Goal: Information Seeking & Learning: Learn about a topic

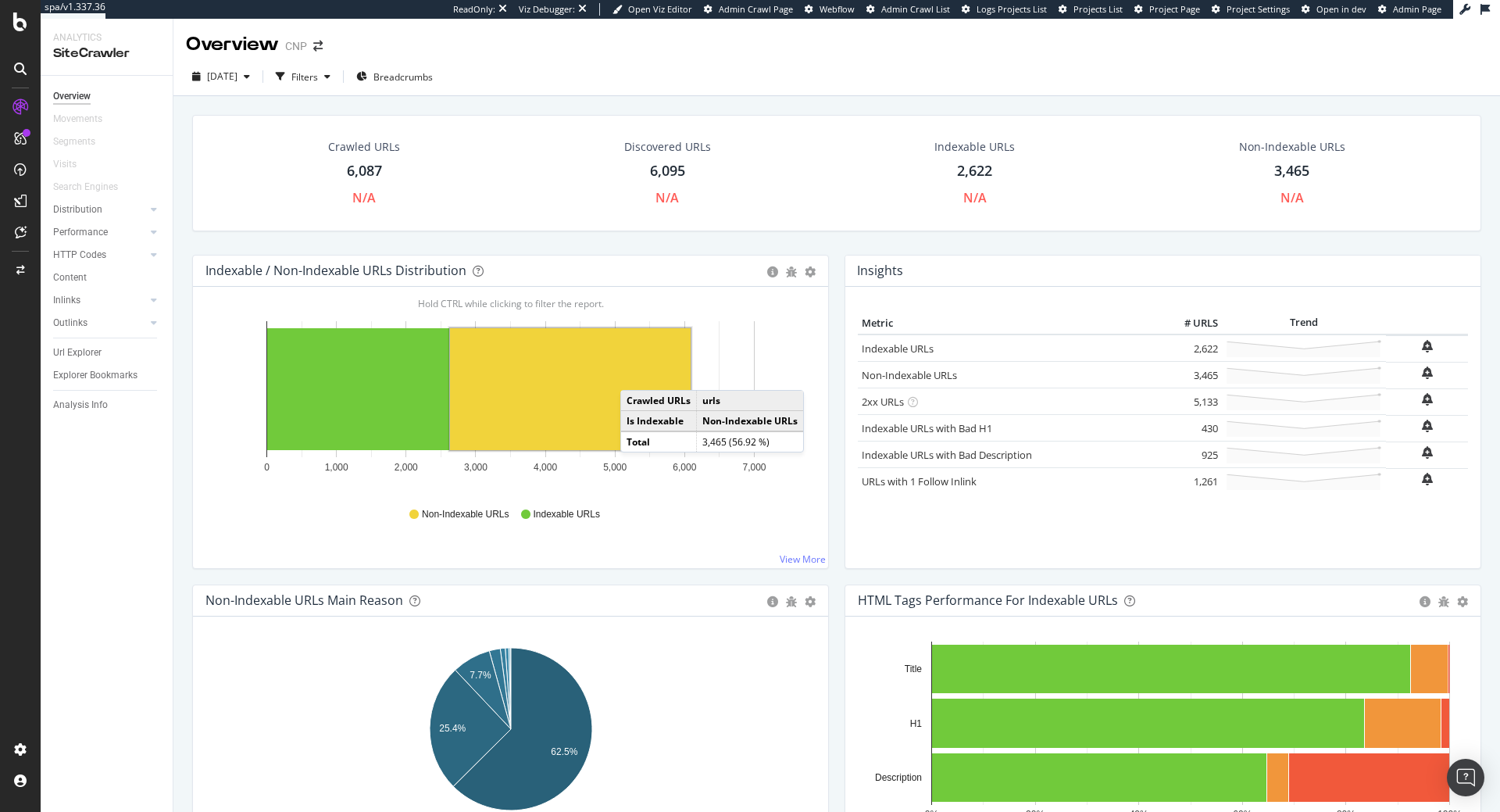
click at [637, 374] on rect "A chart." at bounding box center [570, 390] width 241 height 122
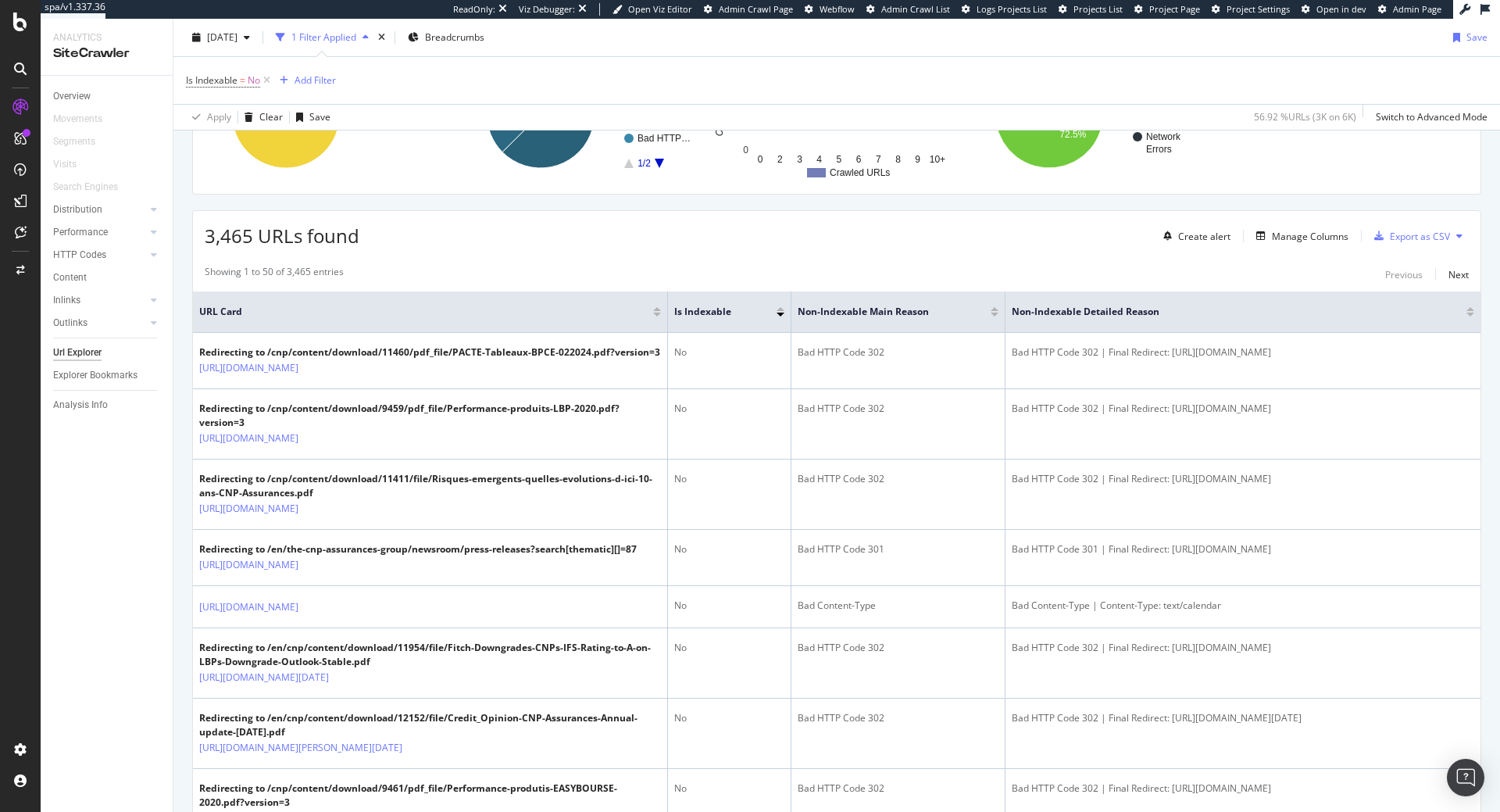
scroll to position [319, 0]
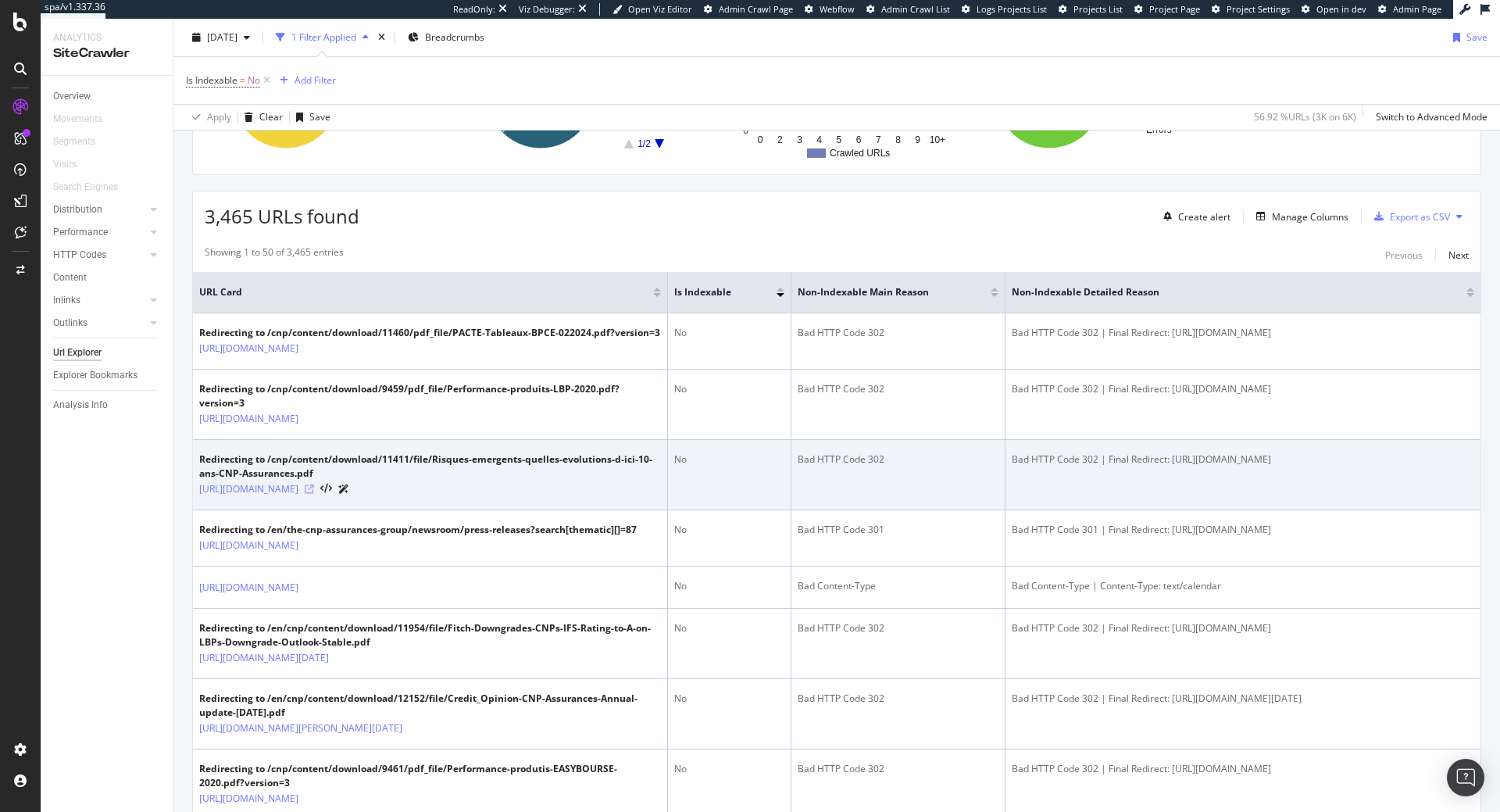
click at [314, 493] on icon at bounding box center [310, 489] width 10 height 10
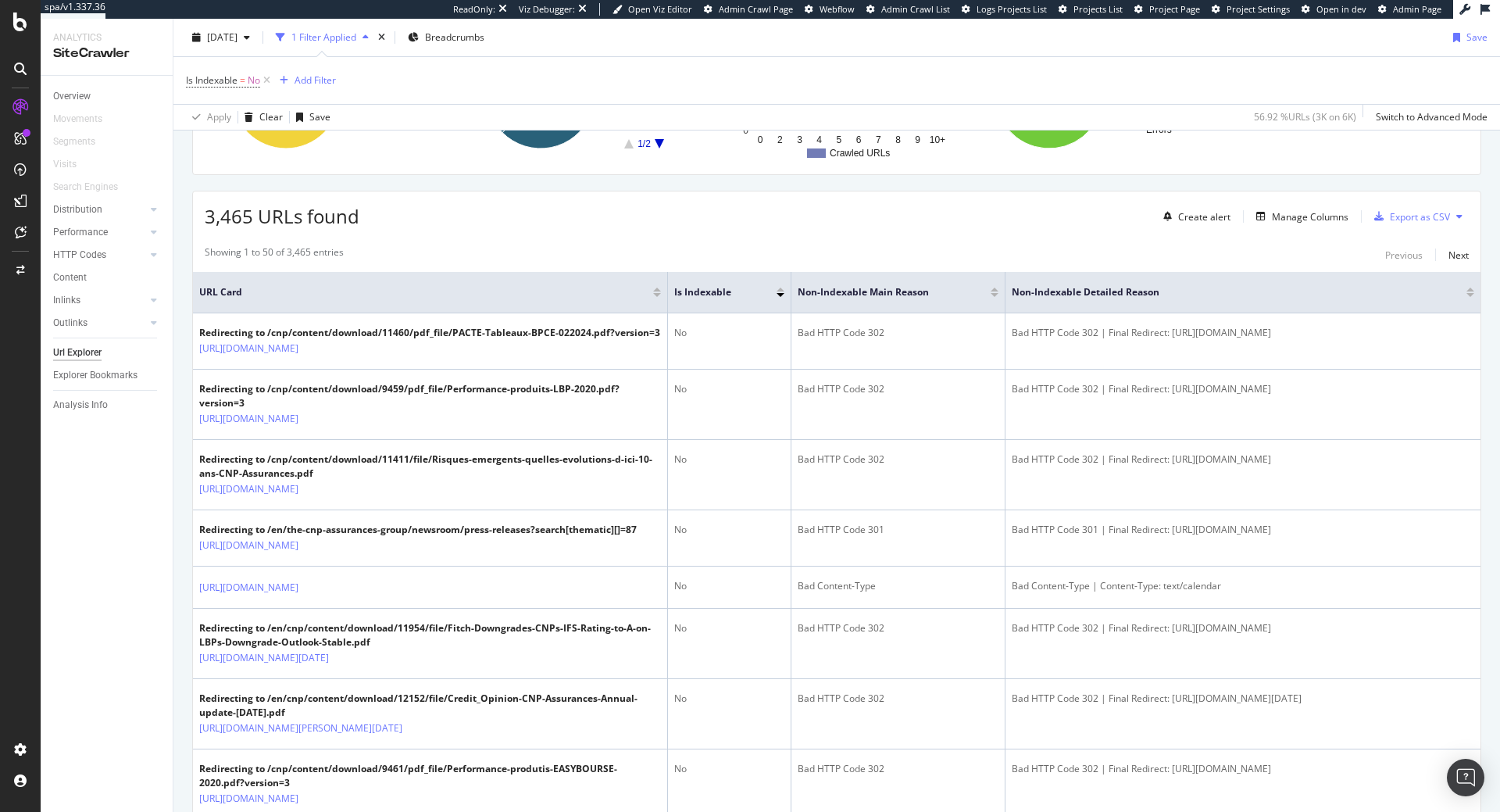
scroll to position [0, 0]
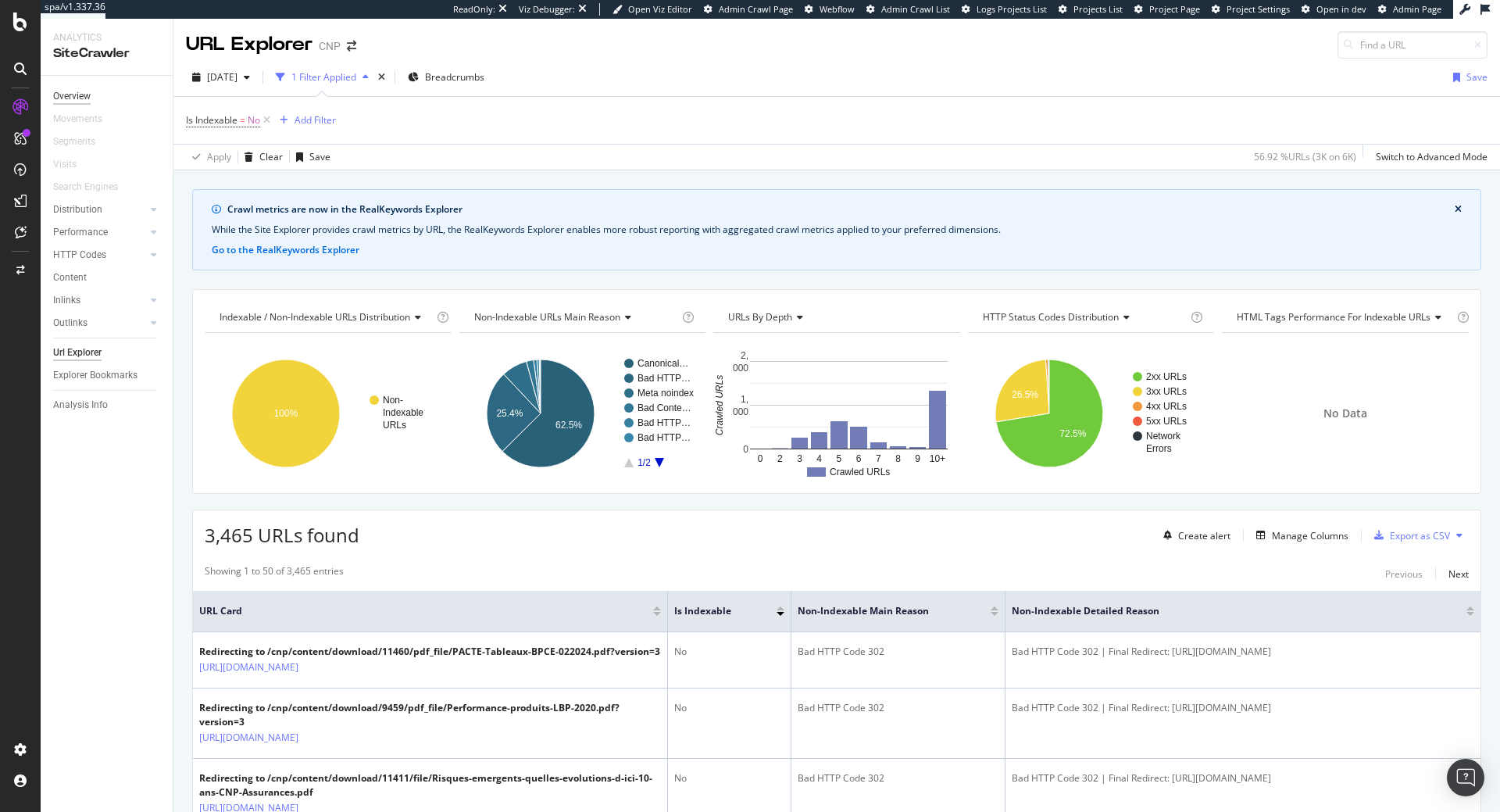
click at [72, 99] on div "Overview" at bounding box center [72, 96] width 38 height 17
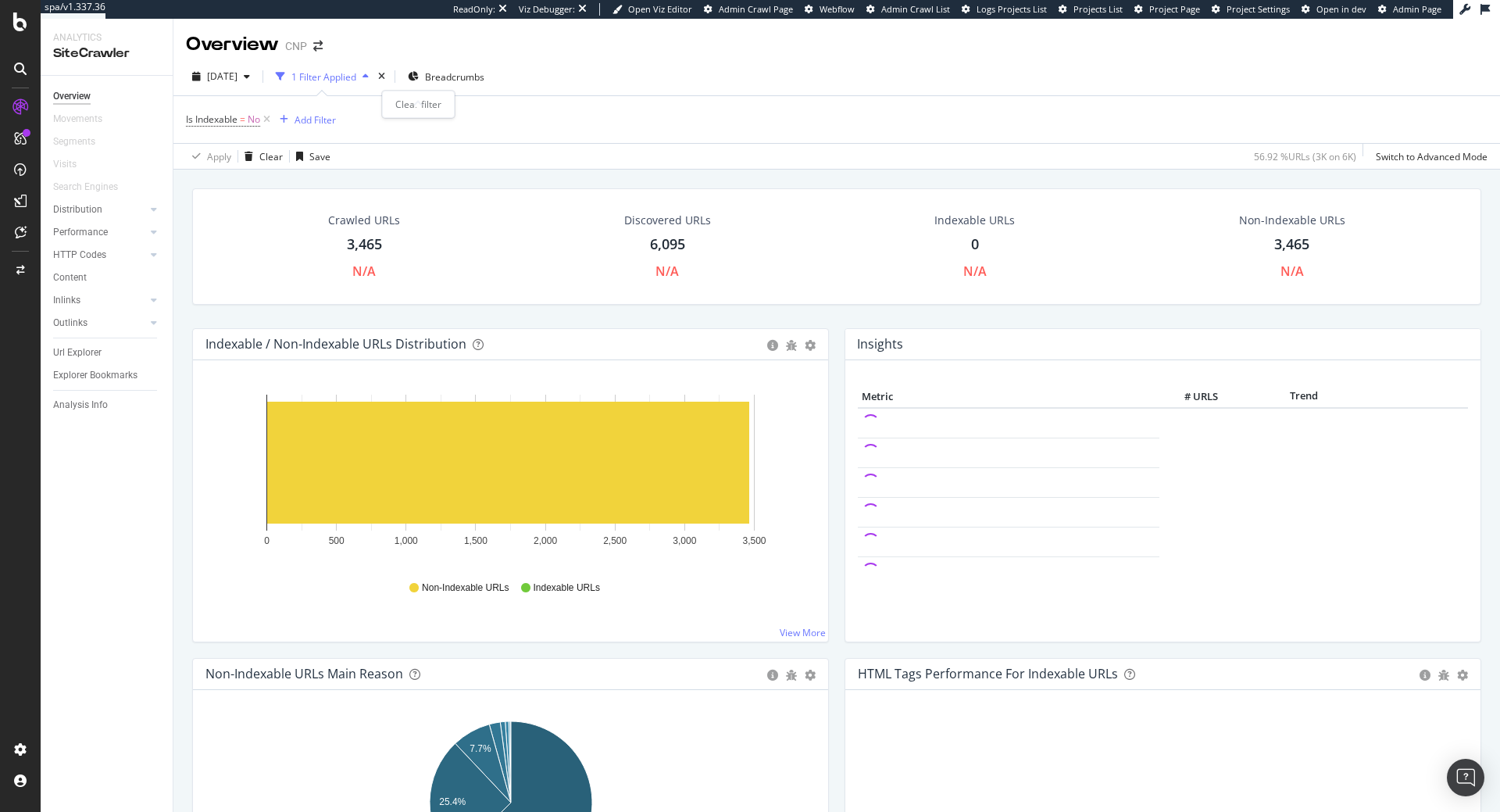
click at [389, 74] on div "times" at bounding box center [381, 77] width 13 height 16
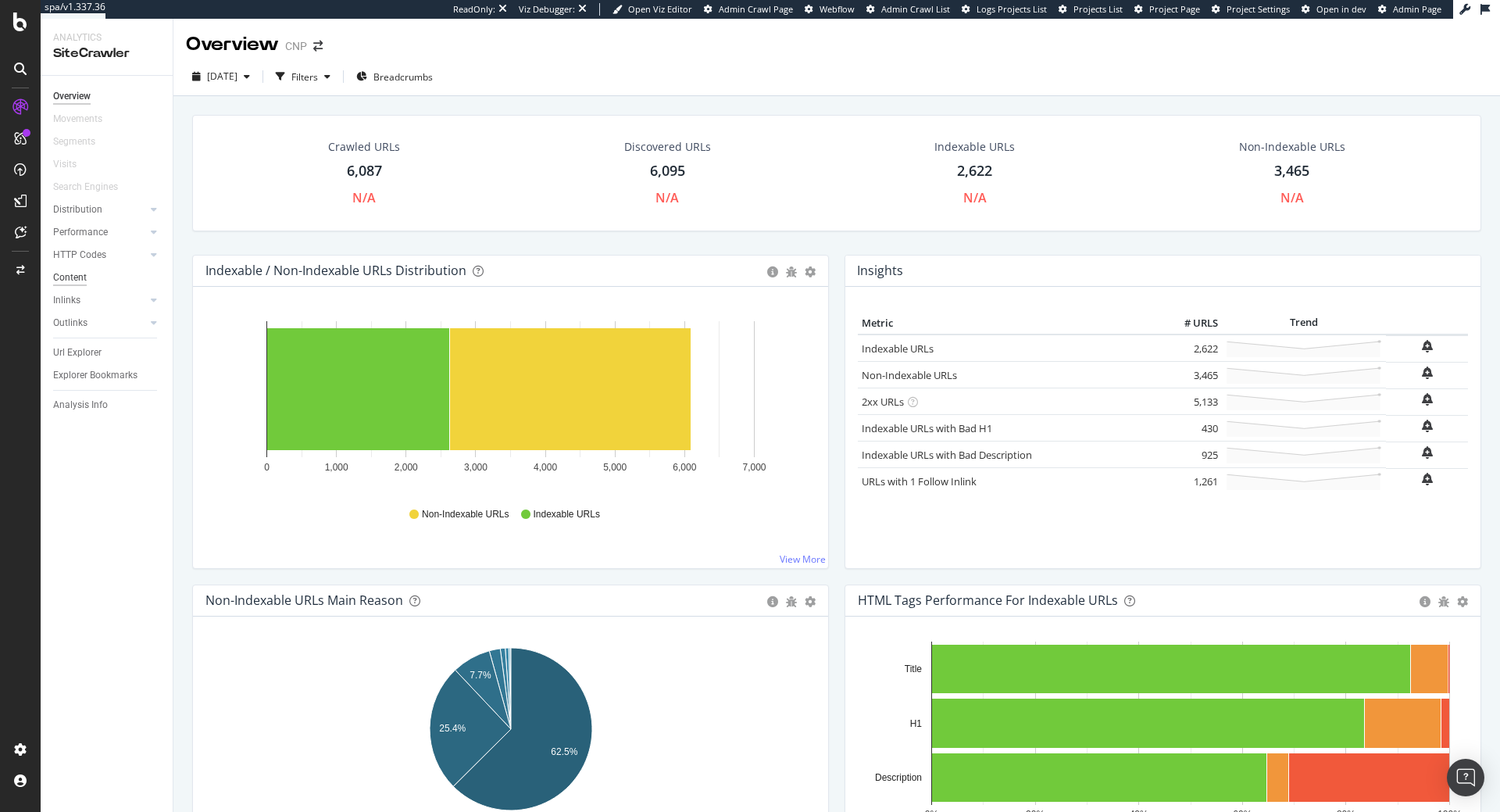
click at [75, 274] on div "Content" at bounding box center [70, 277] width 34 height 17
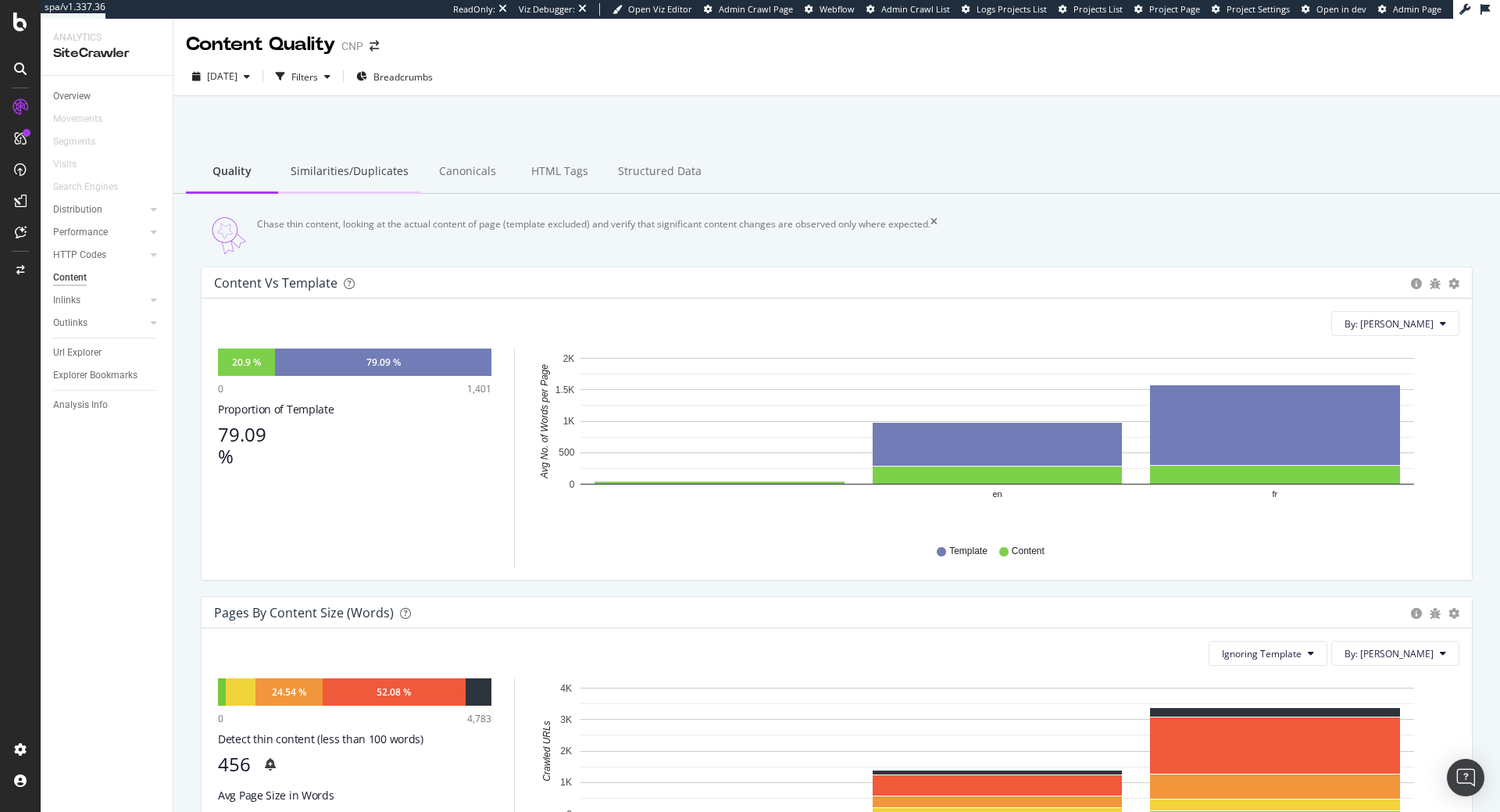
click at [352, 167] on div "Similarities/Duplicates" at bounding box center [349, 173] width 143 height 43
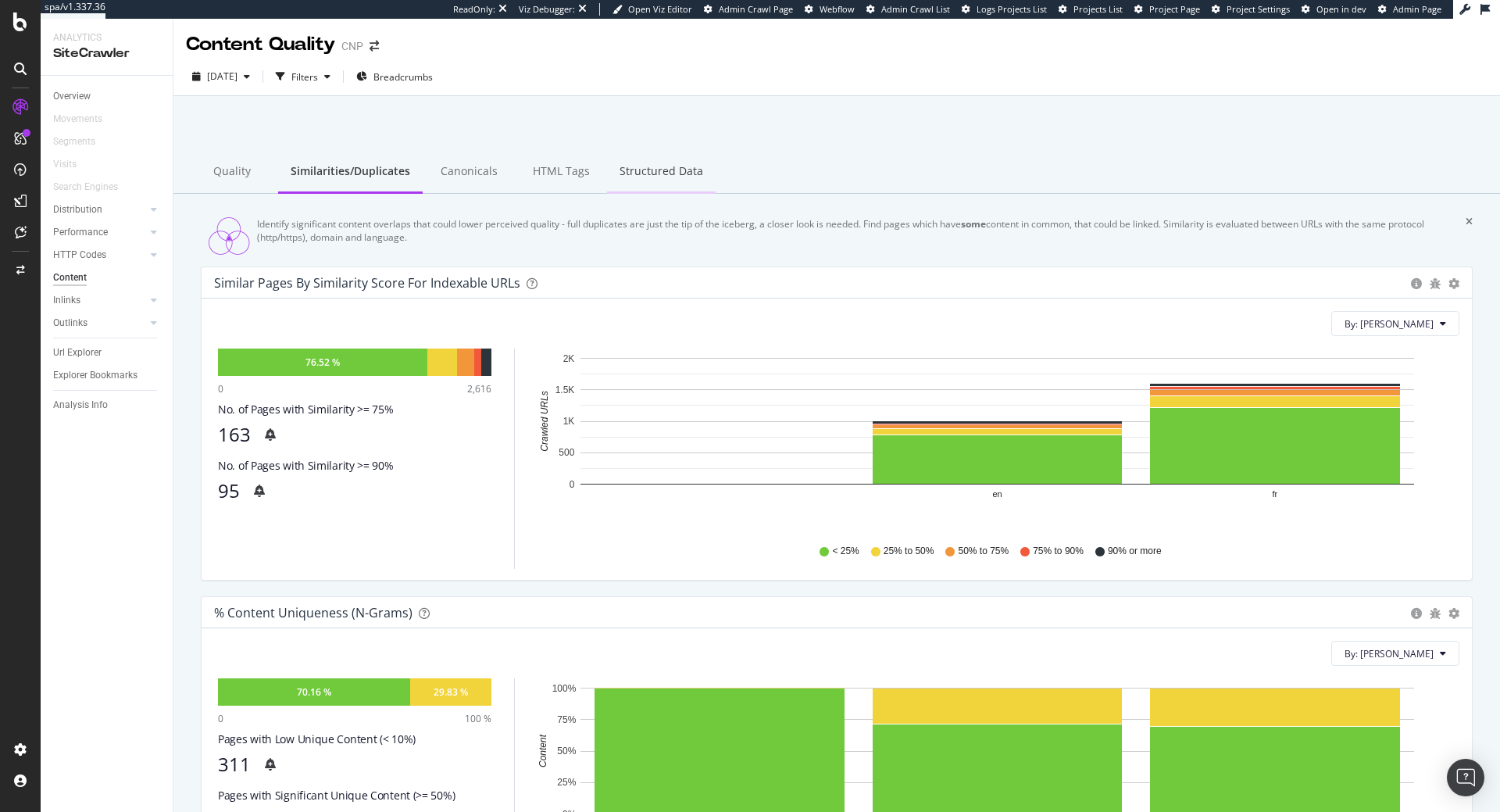
click at [655, 175] on div "Structured Data" at bounding box center [661, 173] width 109 height 43
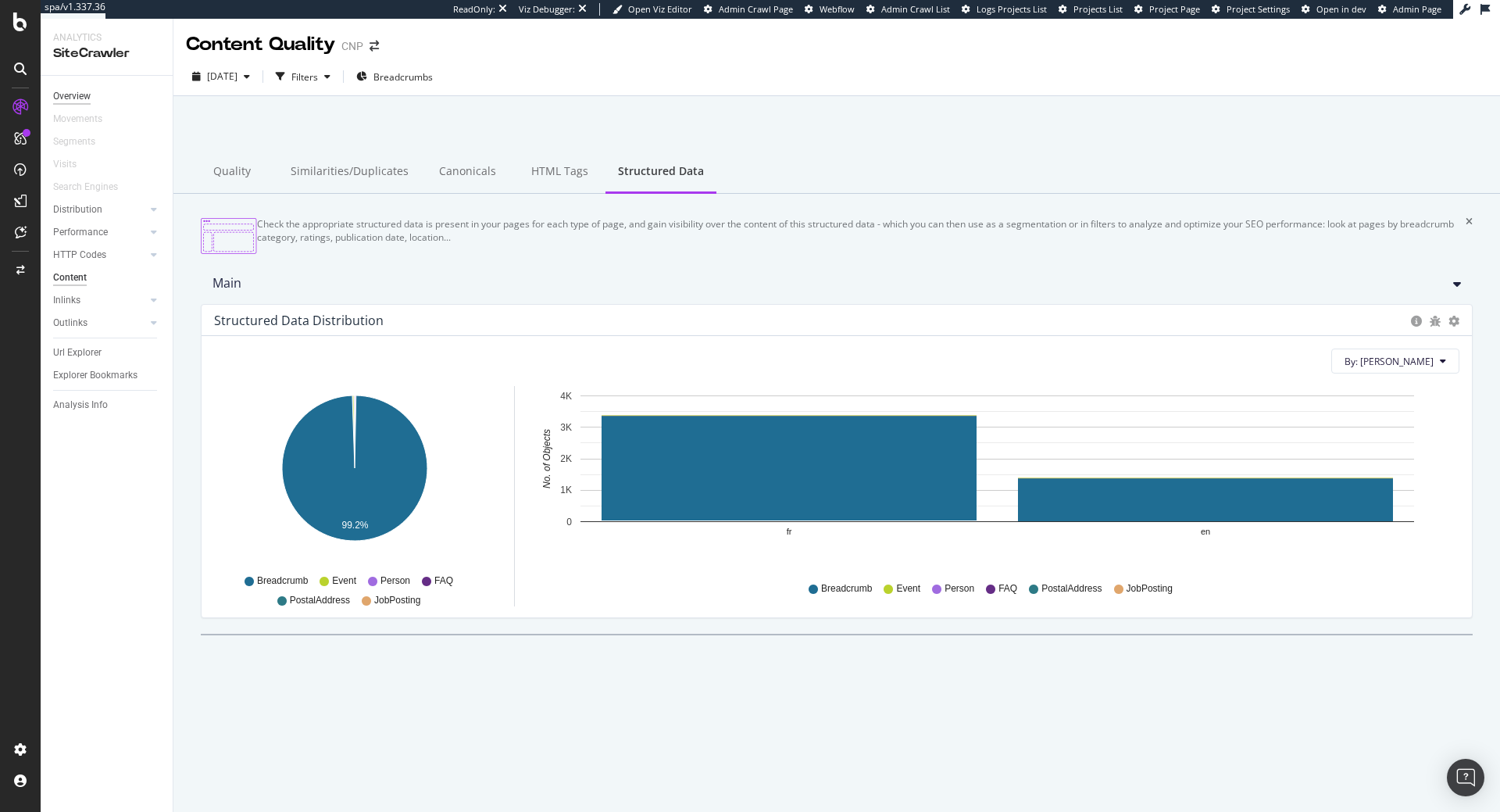
click at [56, 100] on div "Overview" at bounding box center [72, 96] width 38 height 17
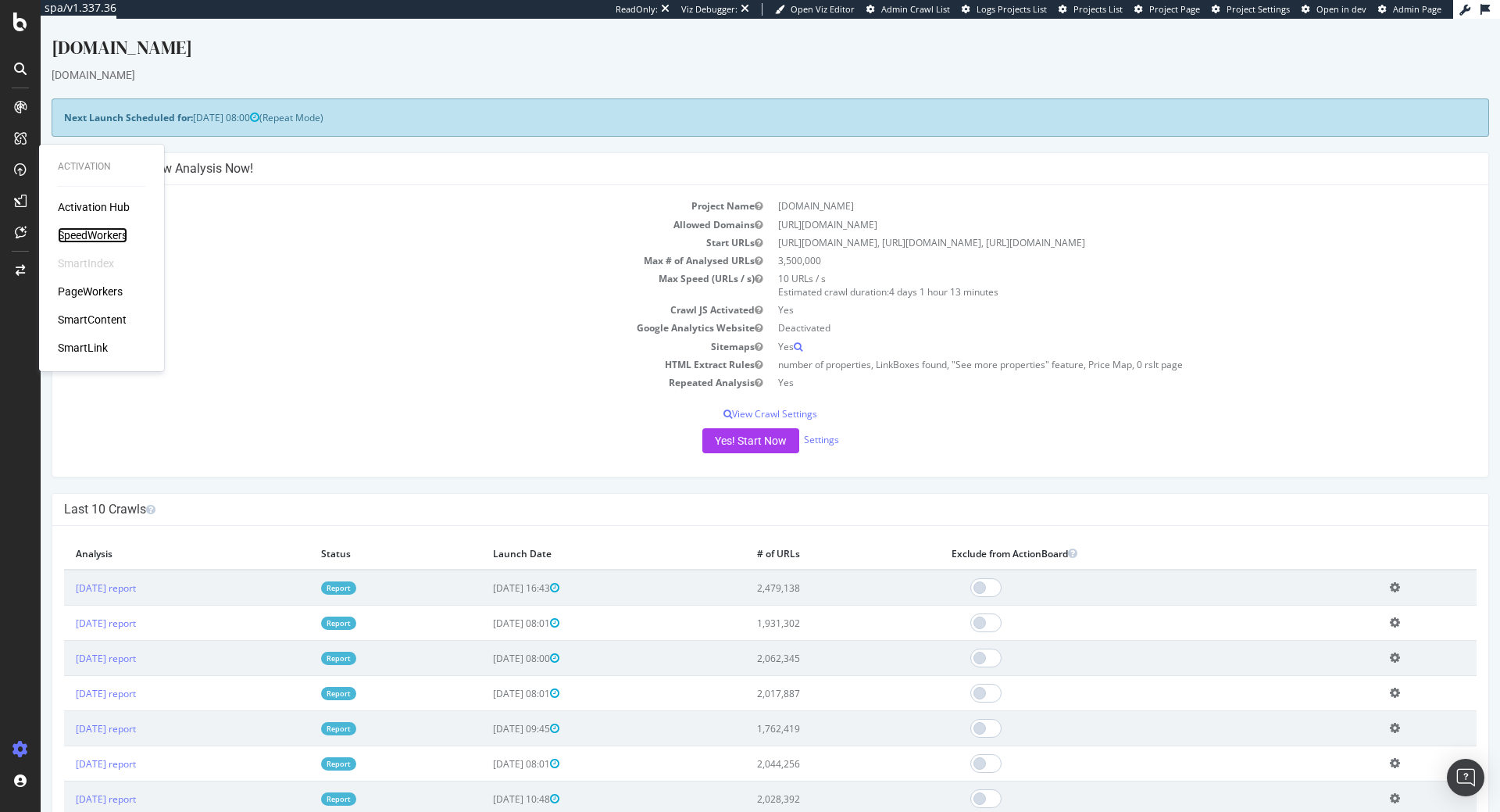
click at [99, 240] on div "SpeedWorkers" at bounding box center [93, 235] width 69 height 16
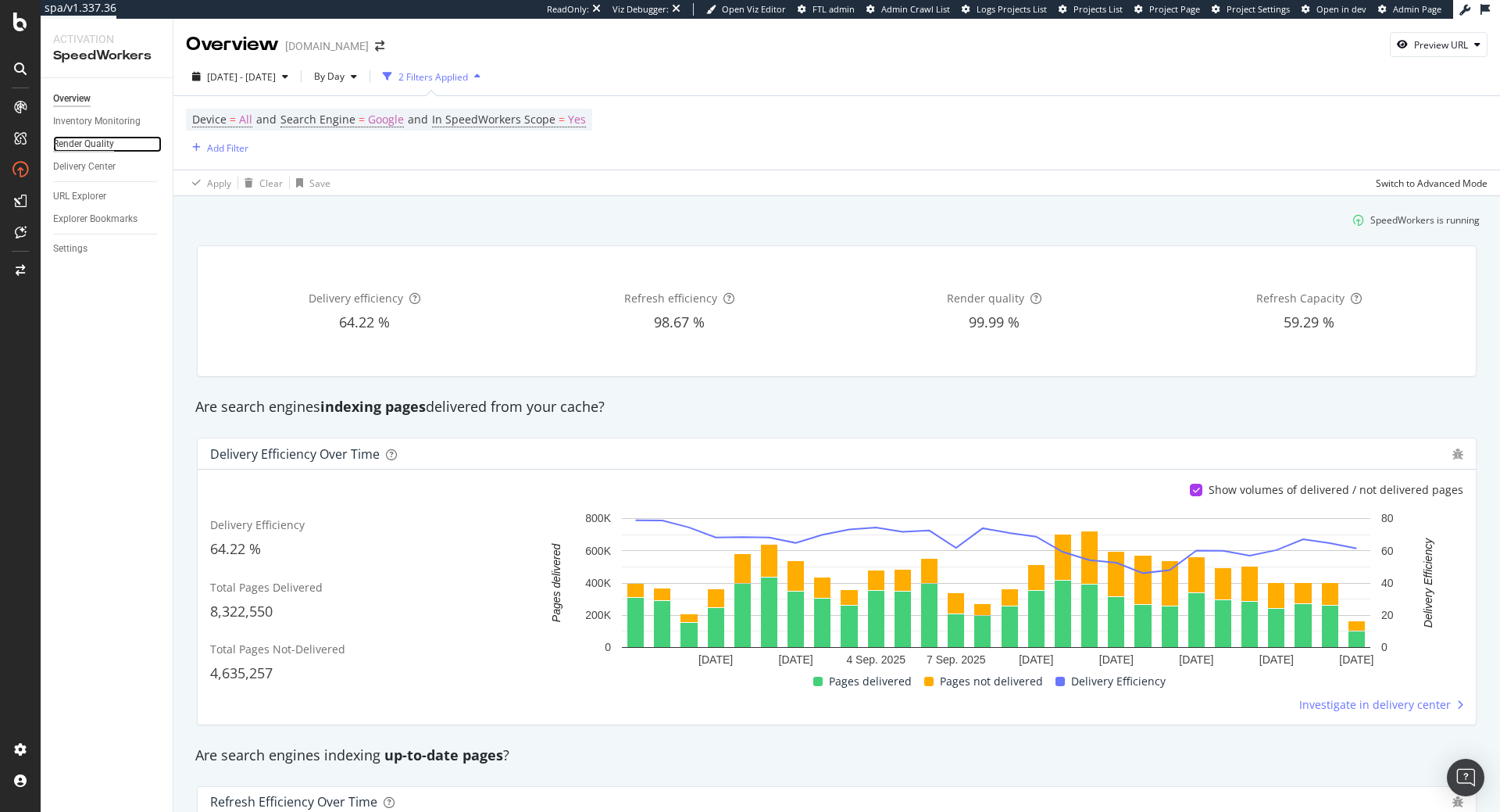
click at [88, 146] on div "Render Quality" at bounding box center [84, 144] width 61 height 17
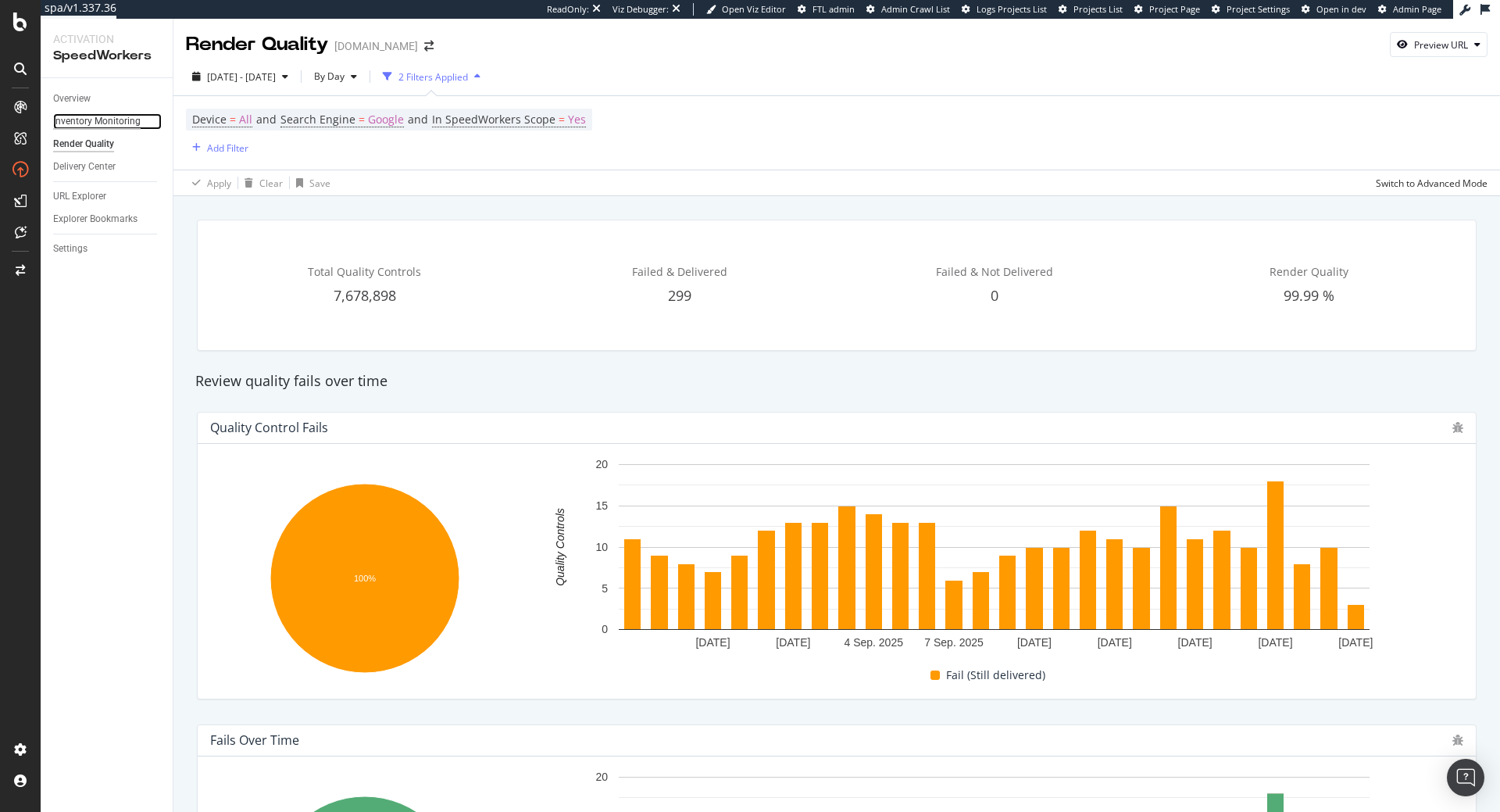
click at [58, 122] on div "Inventory Monitoring" at bounding box center [97, 121] width 88 height 17
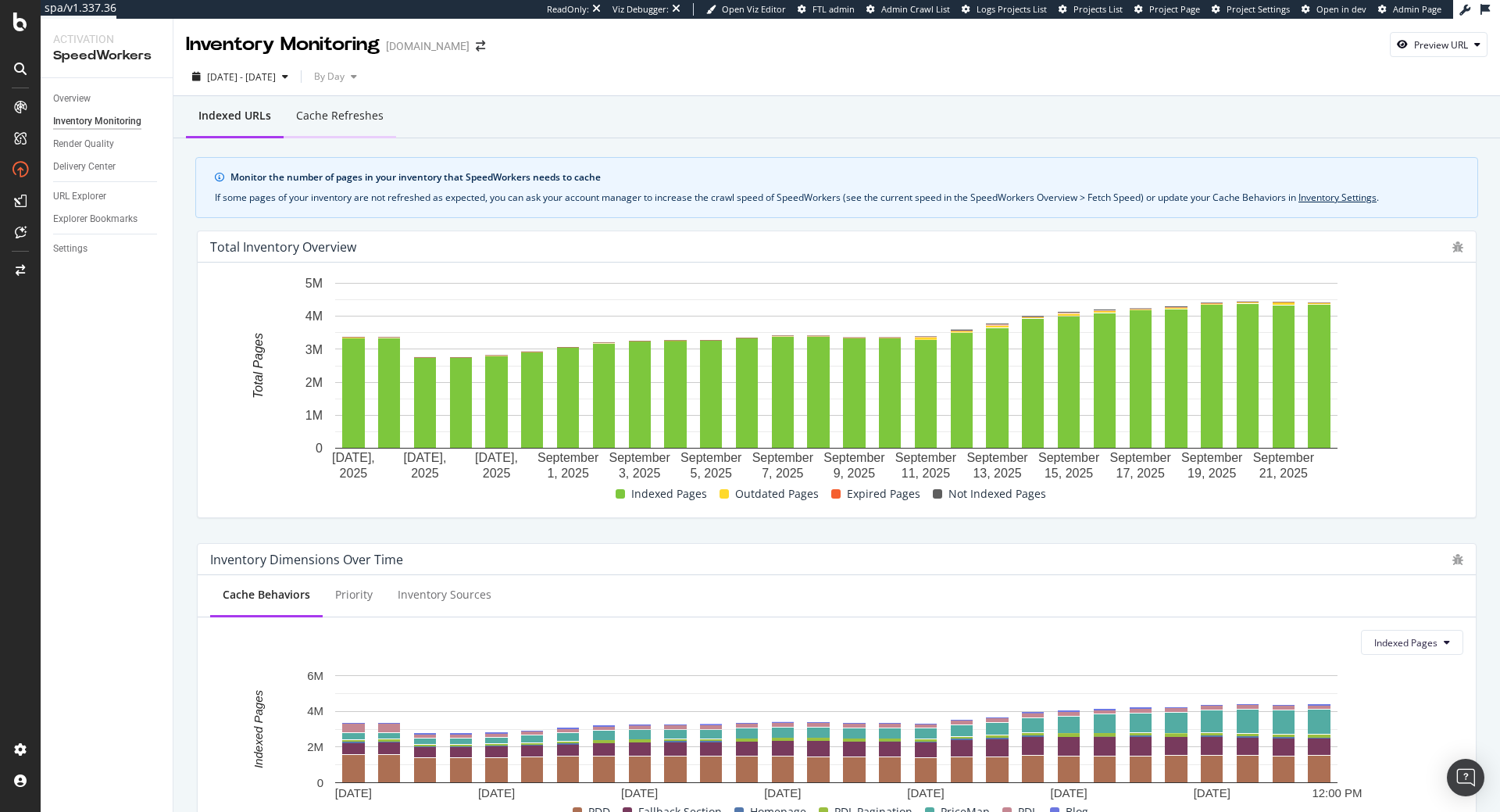
click at [302, 109] on div "Cache refreshes" at bounding box center [339, 115] width 88 height 16
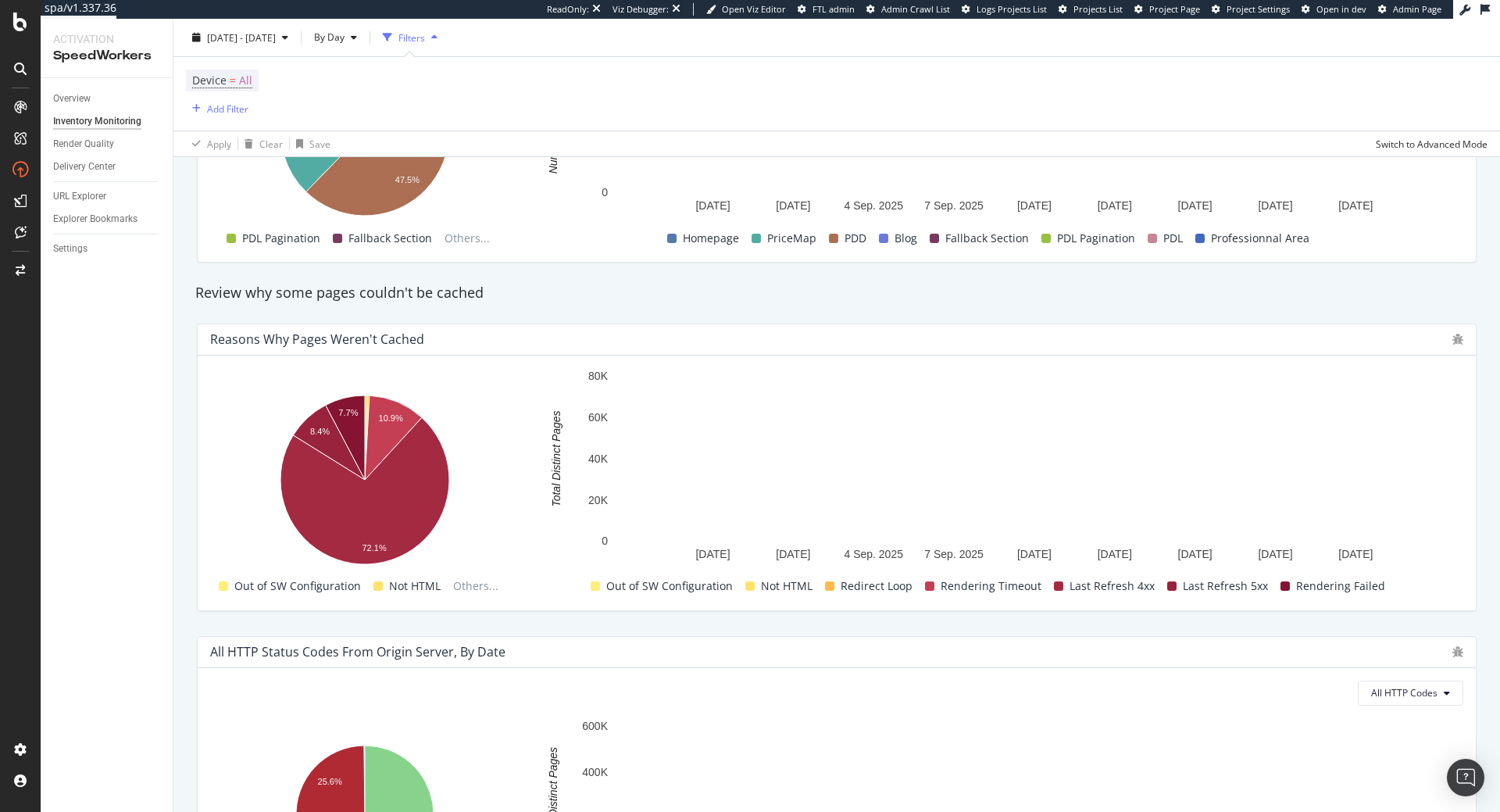
scroll to position [888, 0]
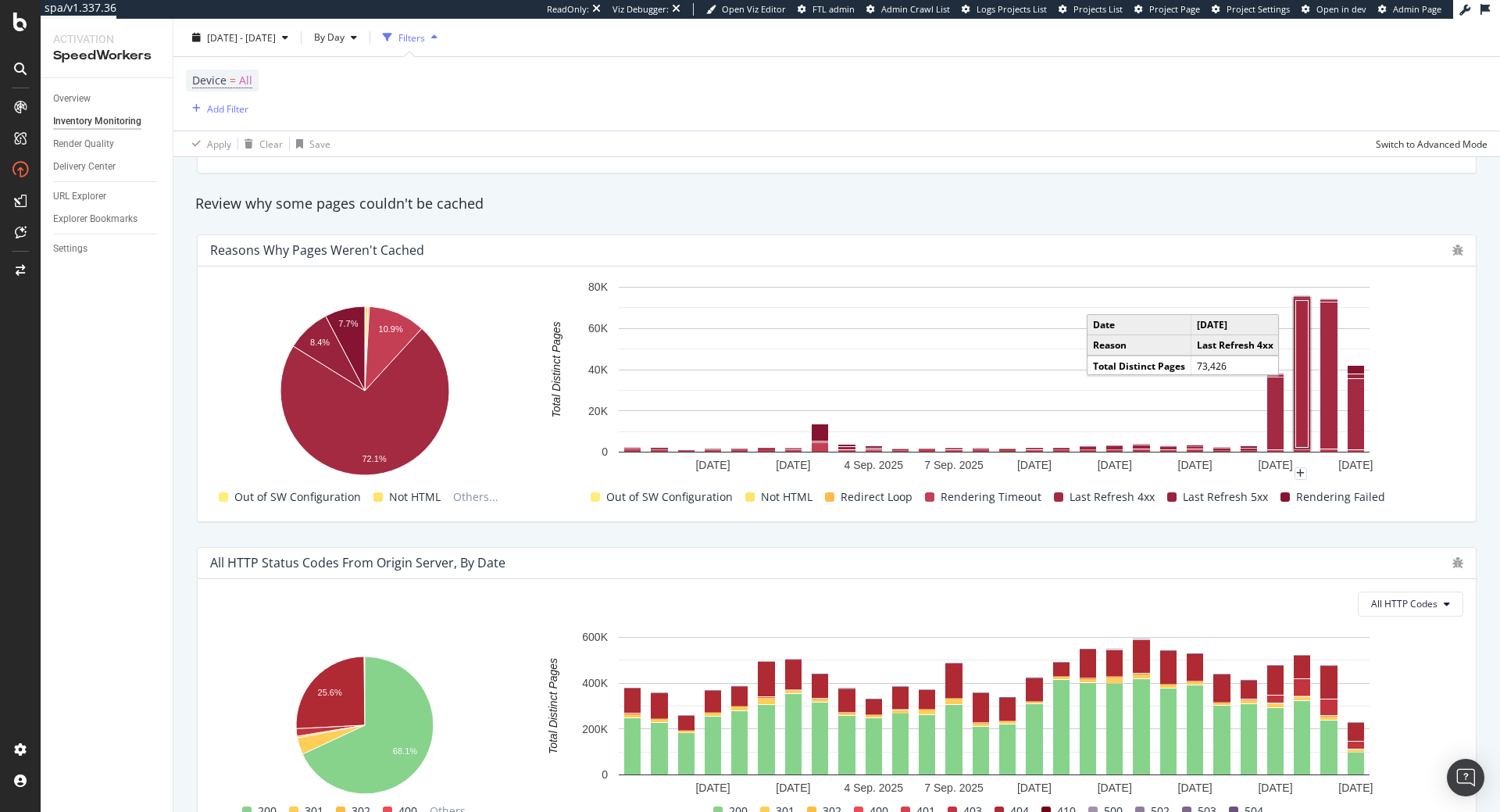
click at [1303, 366] on rect "A chart." at bounding box center [1303, 373] width 13 height 147
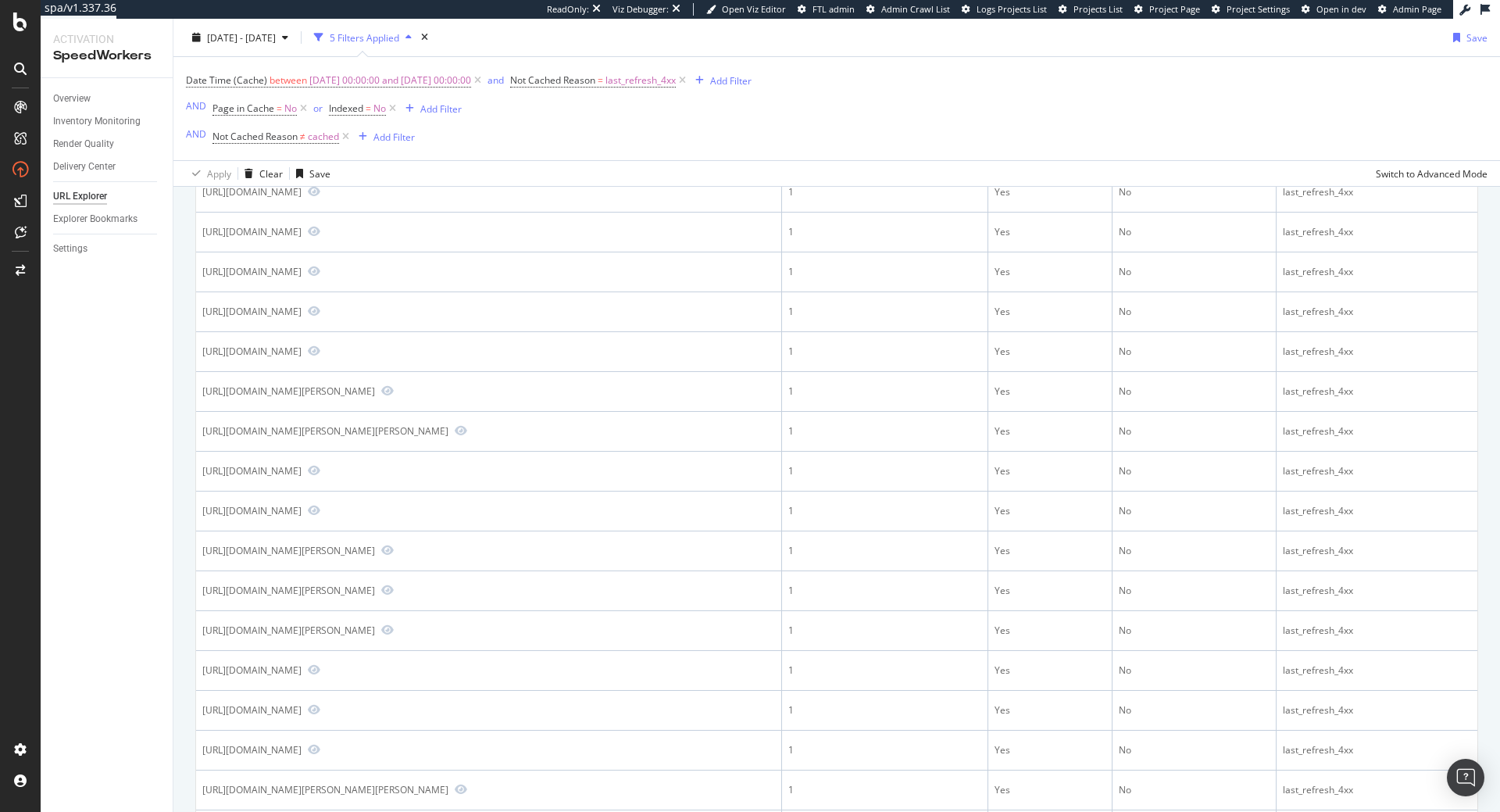
scroll to position [535, 0]
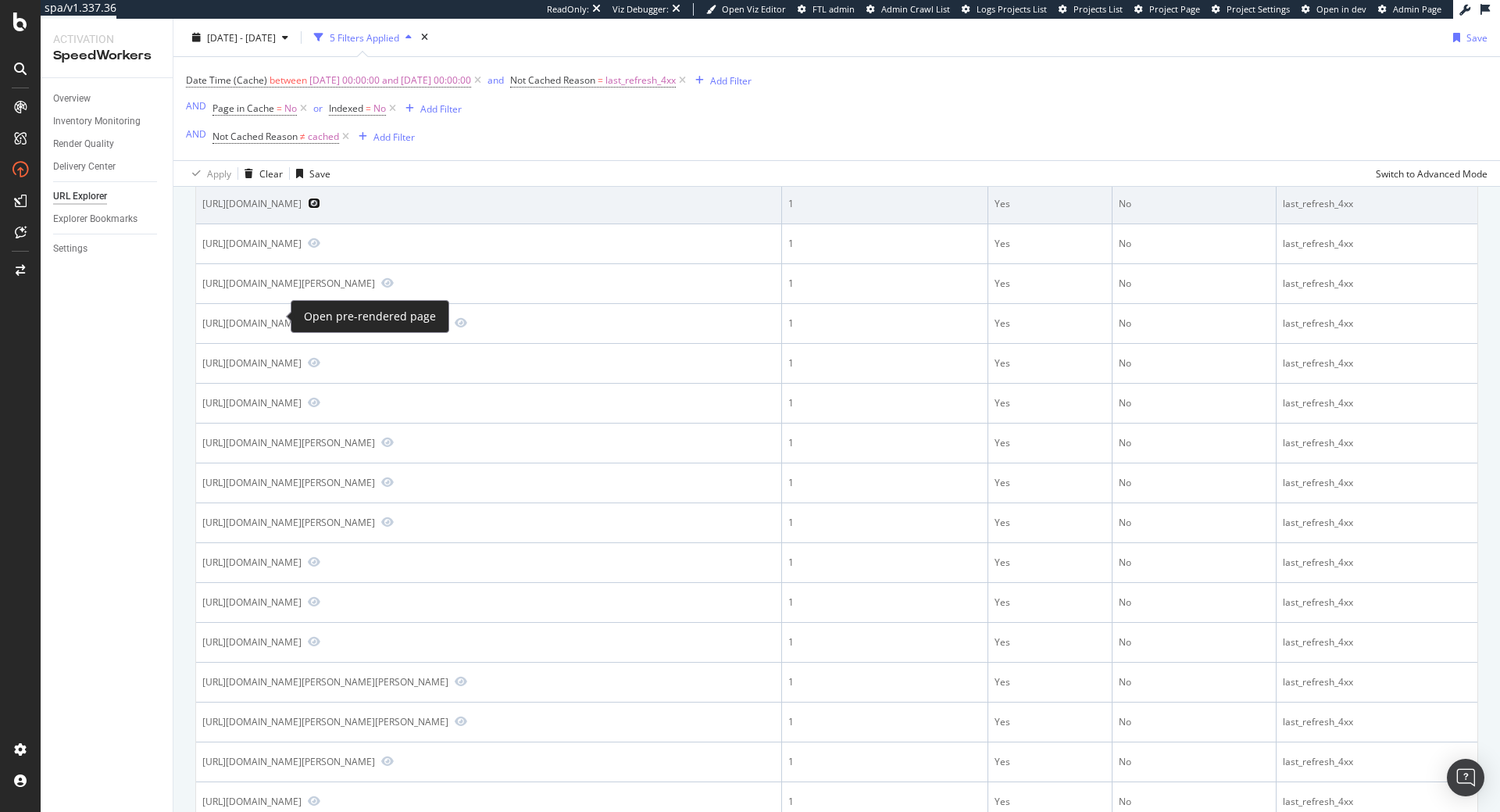
click at [308, 208] on icon "Preview https://price.immoweb.be/nl/region-flamande-3/east-flanders-9/eeklo-33/…" at bounding box center [314, 202] width 13 height 11
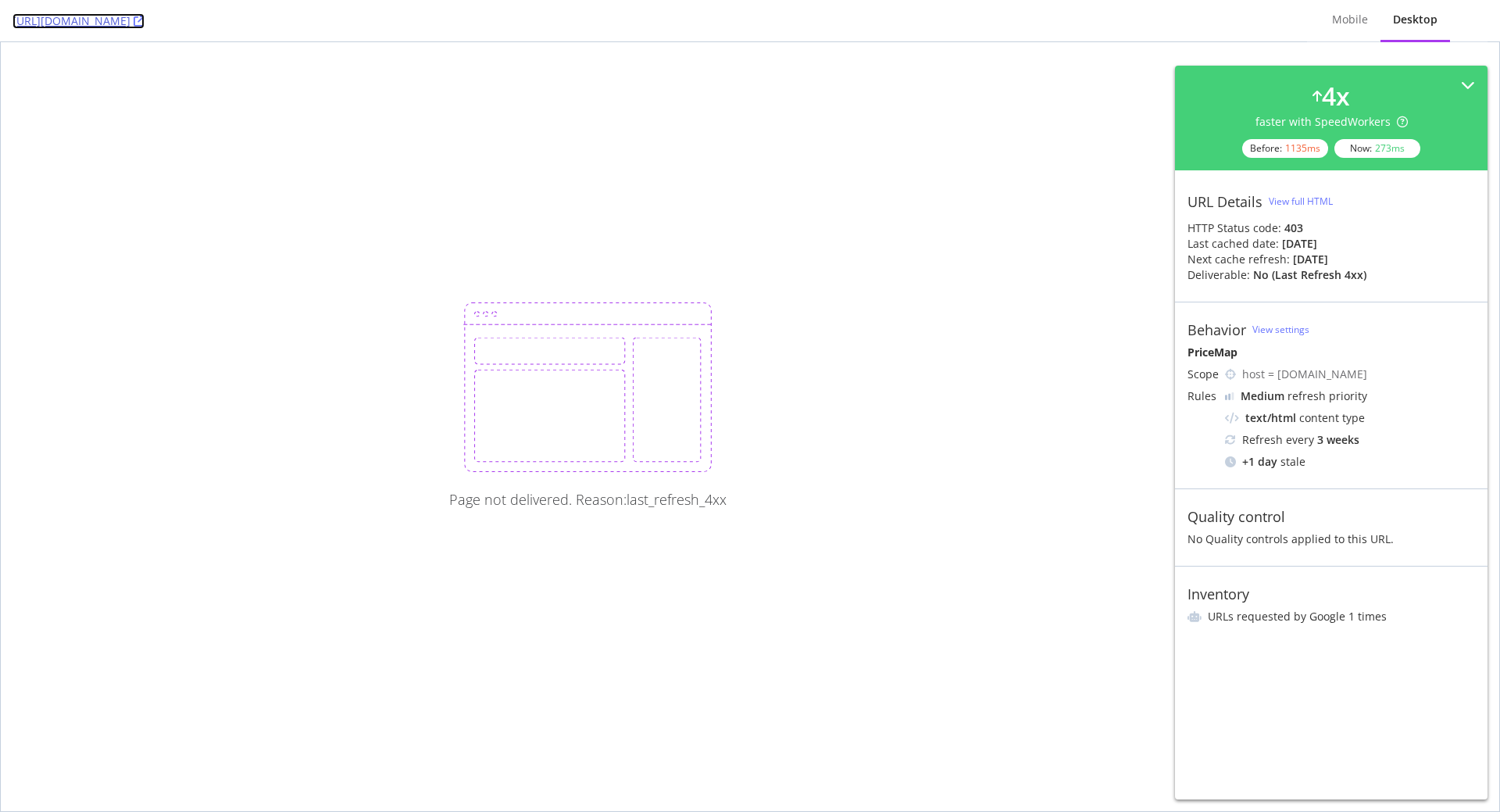
click at [144, 22] on link "[URL][DOMAIN_NAME]" at bounding box center [79, 21] width 132 height 16
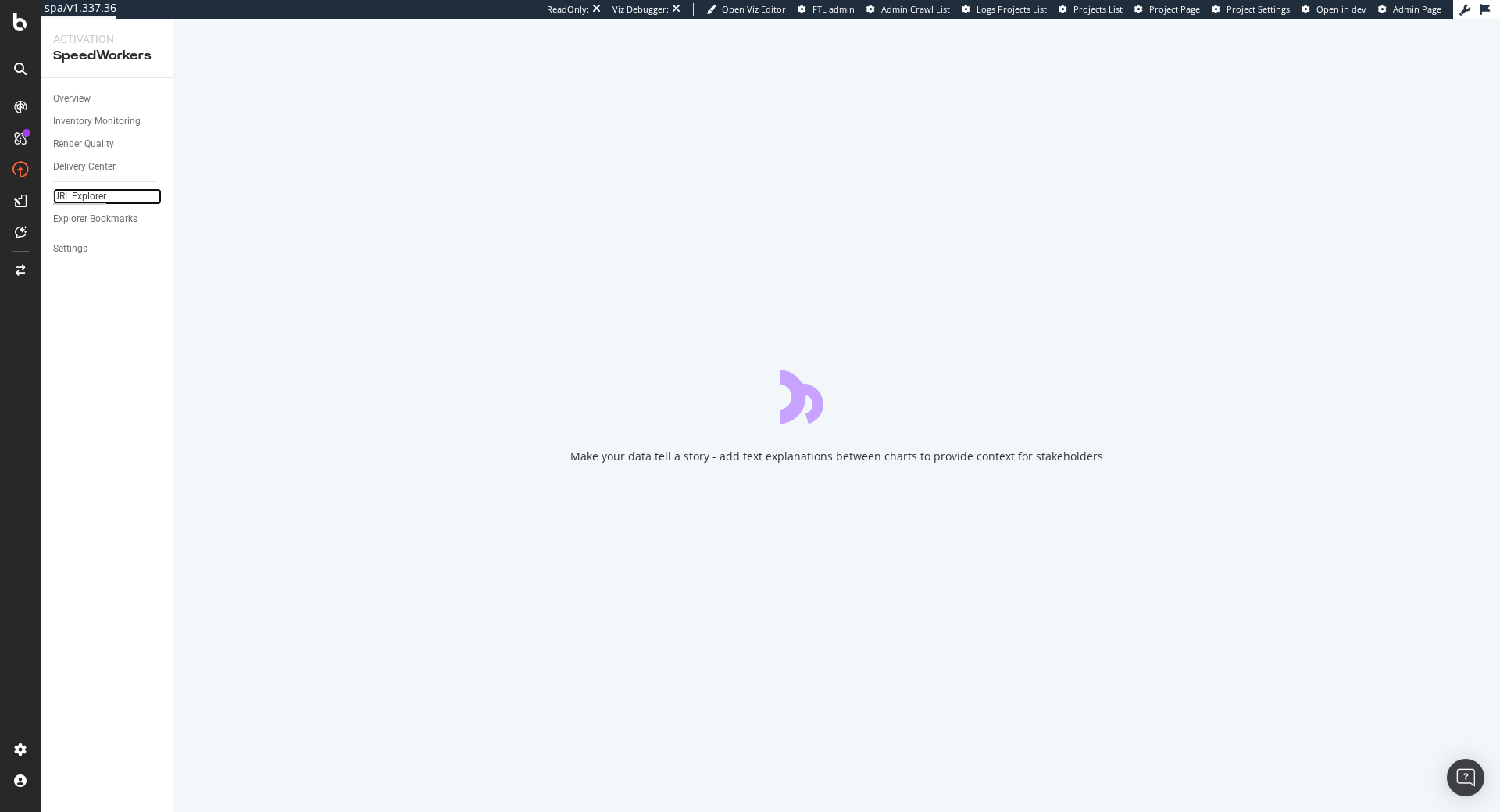
click at [90, 194] on div "URL Explorer" at bounding box center [80, 196] width 53 height 17
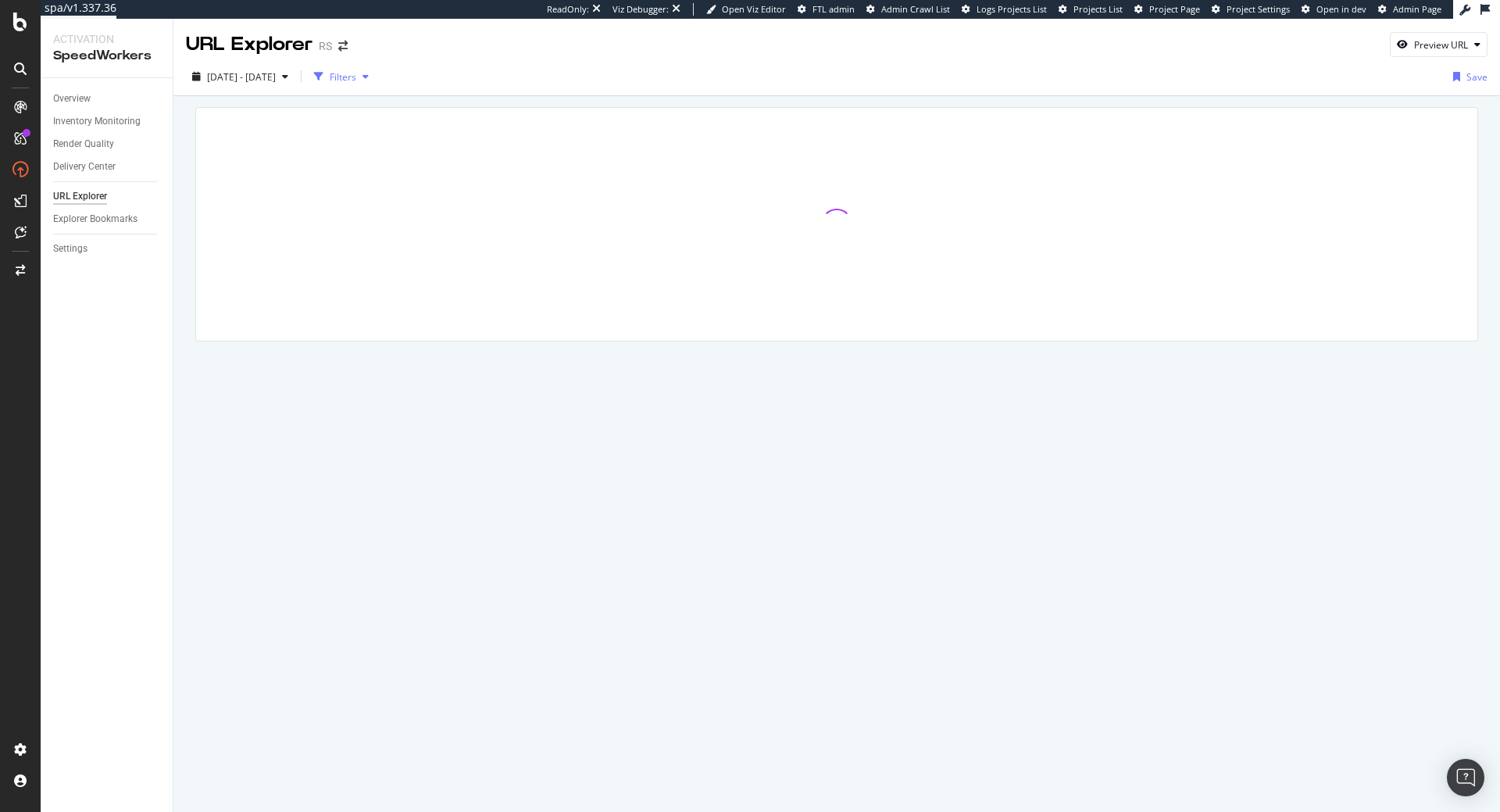
click at [330, 76] on div "button" at bounding box center [319, 77] width 22 height 22
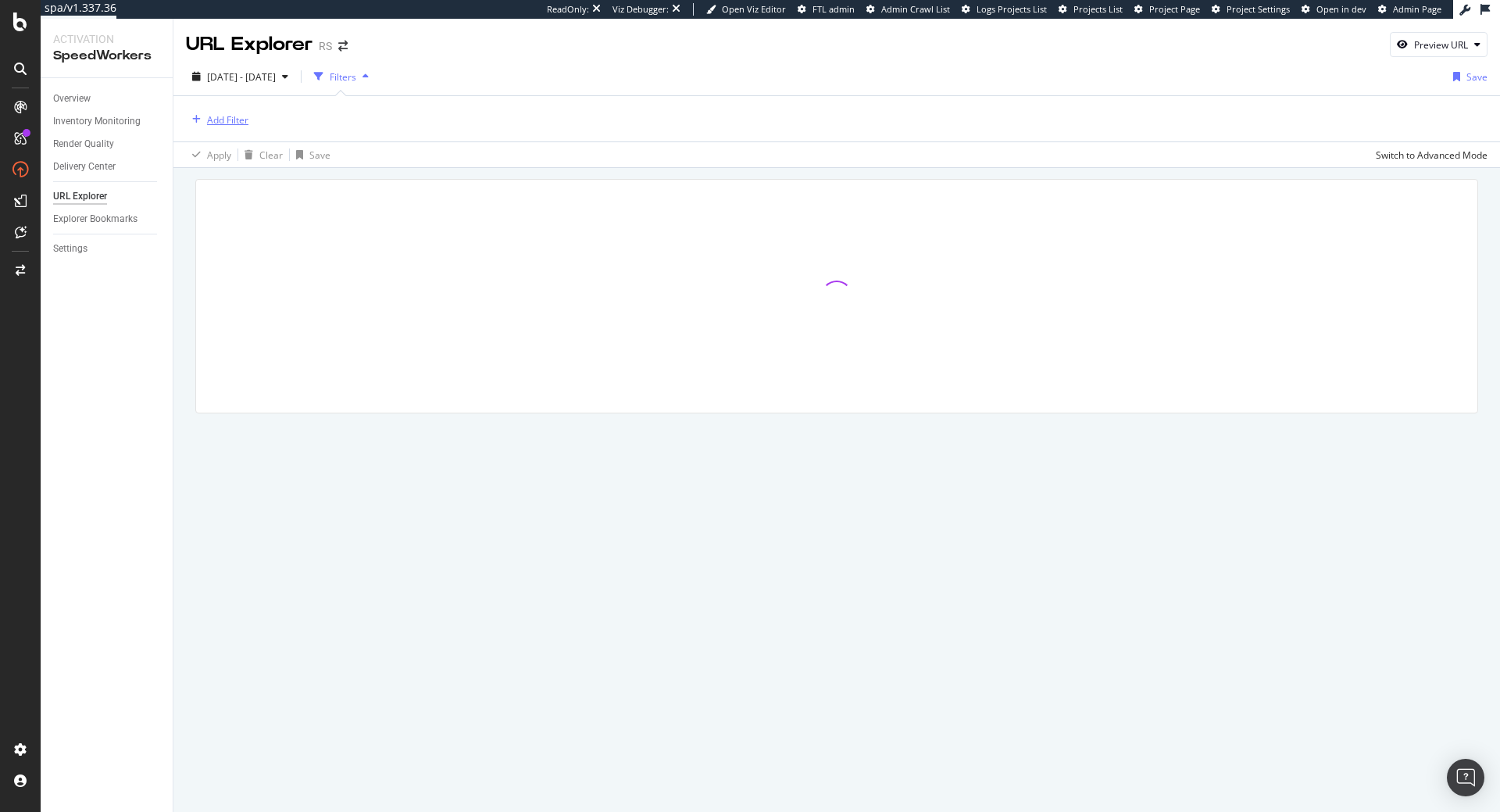
click at [208, 118] on div "Add Filter" at bounding box center [228, 119] width 41 height 13
type input "image"
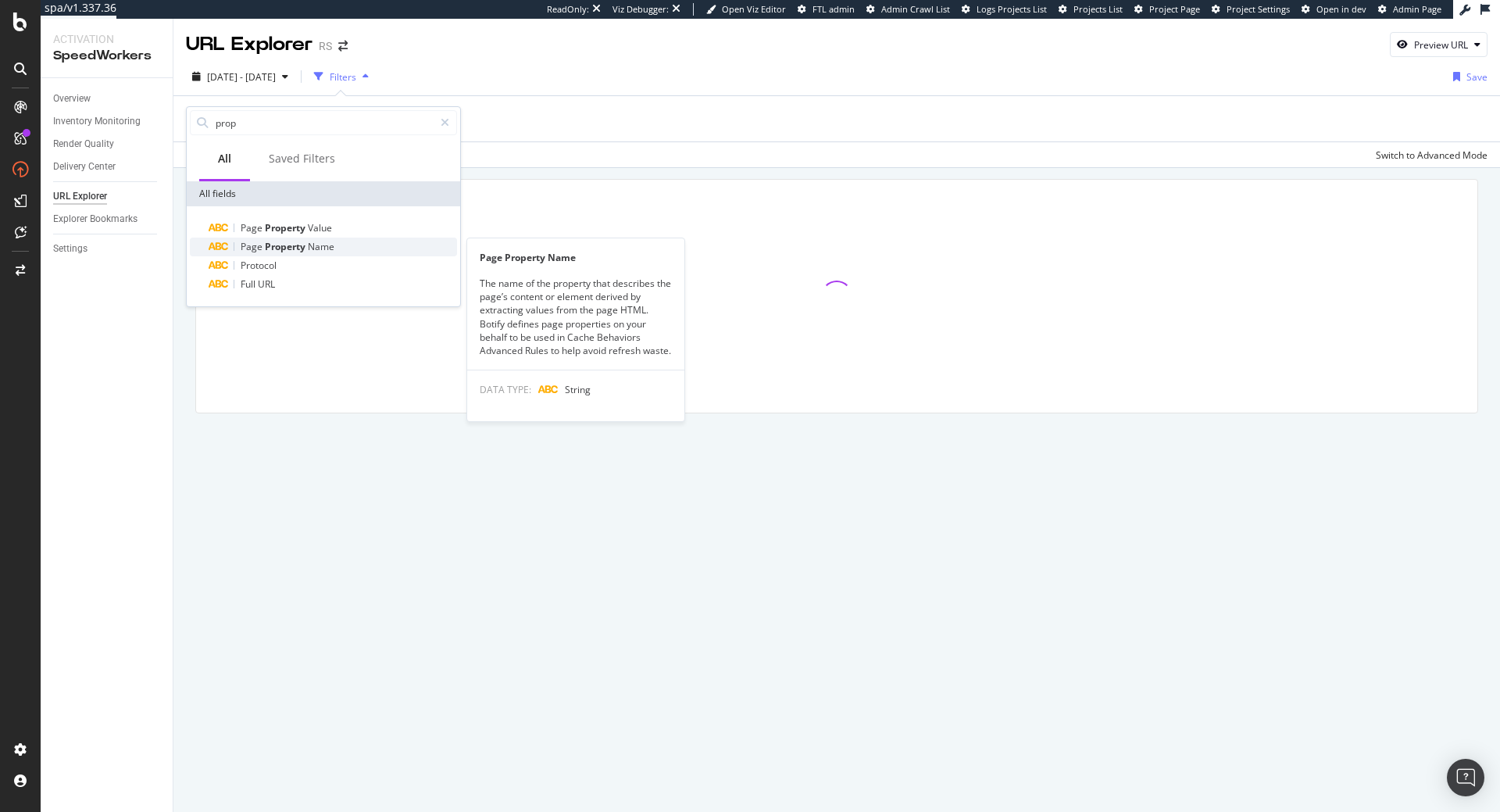
type input "prop"
click at [321, 245] on span "Name" at bounding box center [321, 246] width 27 height 13
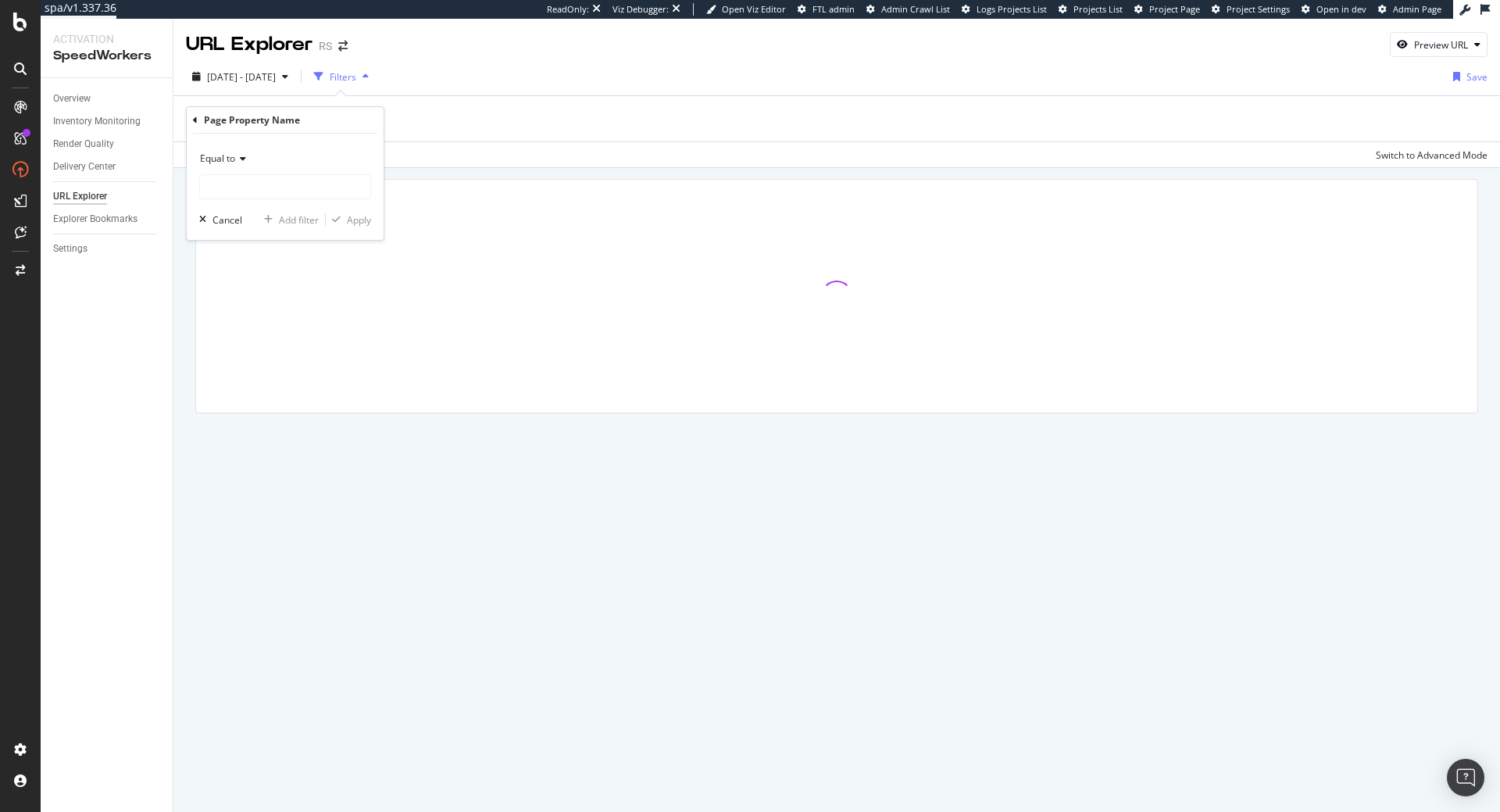
click at [277, 175] on div "Equal to" at bounding box center [285, 173] width 172 height 53
click at [277, 182] on input "text" at bounding box center [285, 186] width 171 height 25
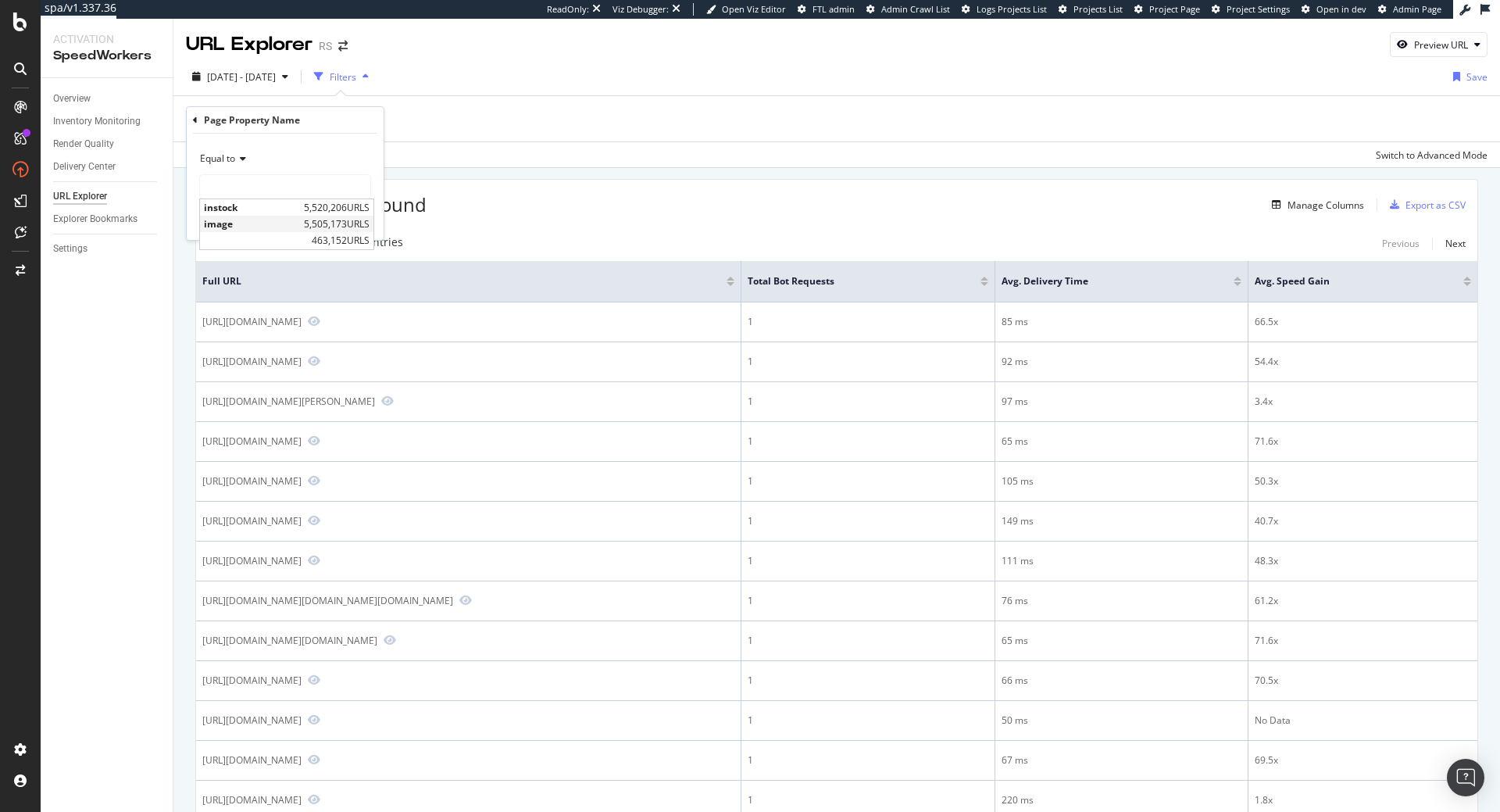
click at [261, 223] on span "image" at bounding box center [252, 223] width 96 height 13
type input "image"
click at [355, 226] on div "Apply" at bounding box center [359, 219] width 25 height 13
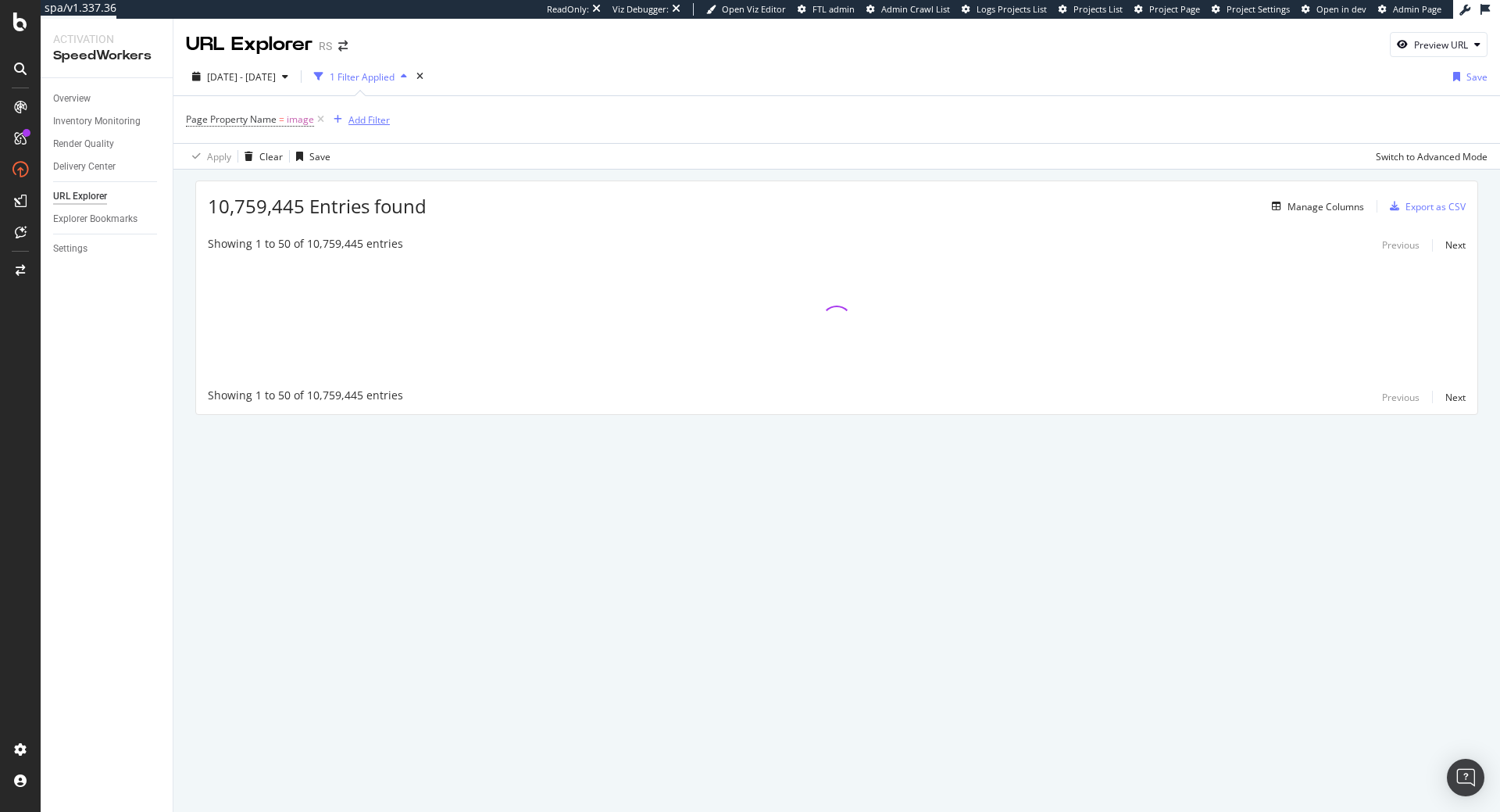
click at [360, 111] on button "Add Filter" at bounding box center [358, 119] width 62 height 19
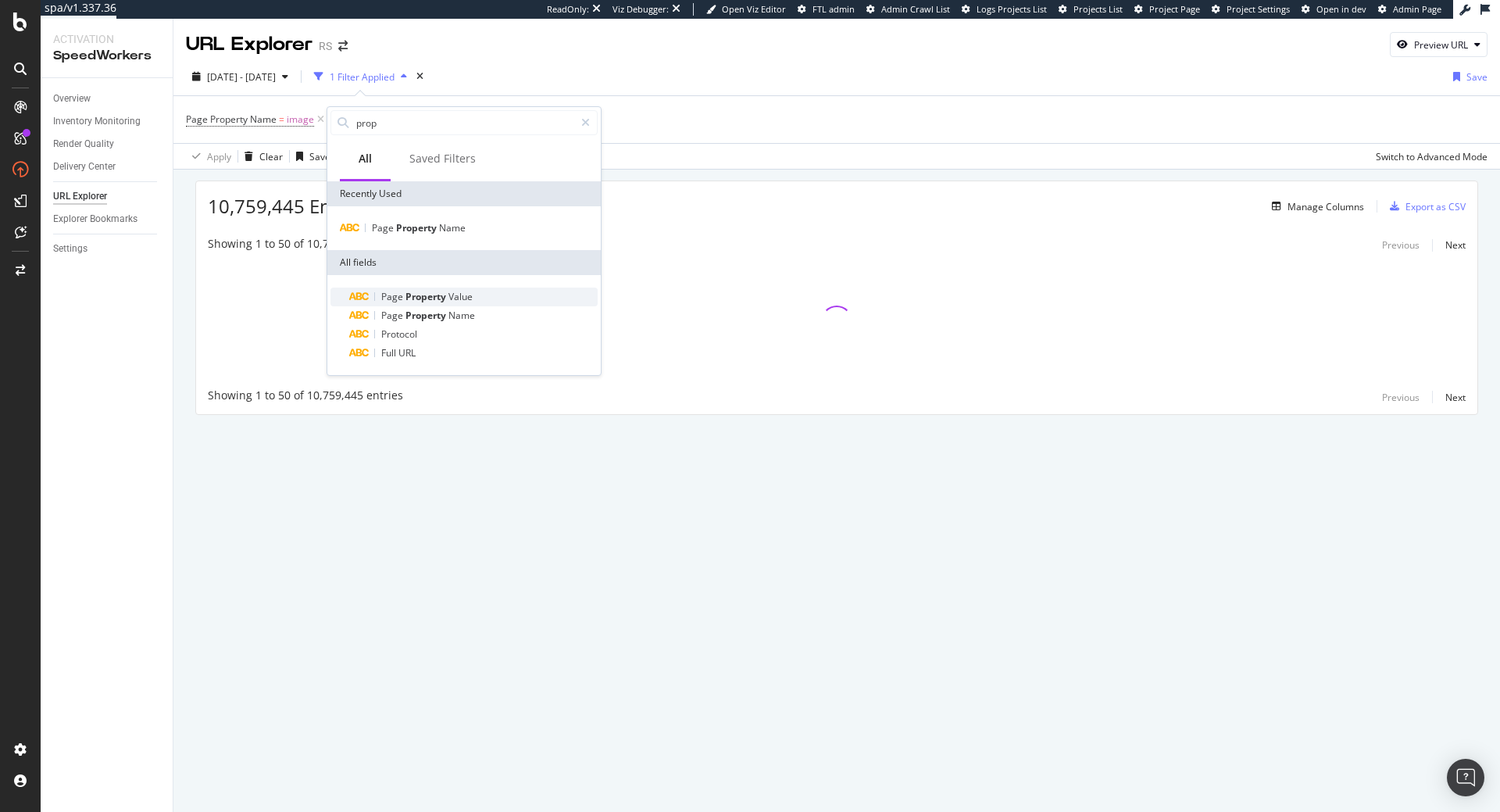
click at [453, 302] on span "Value" at bounding box center [461, 296] width 25 height 13
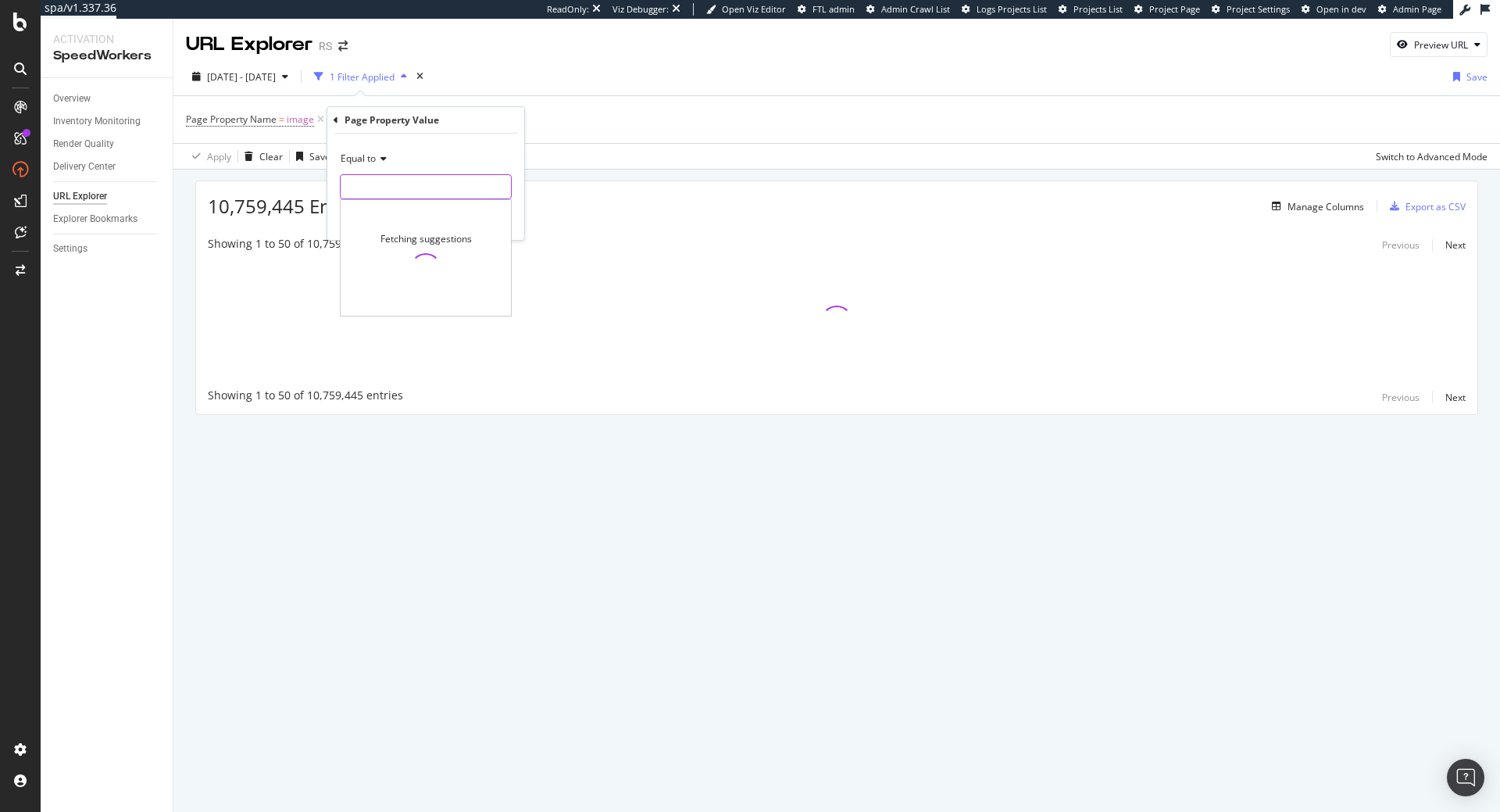
click at [432, 192] on input "text" at bounding box center [425, 186] width 171 height 25
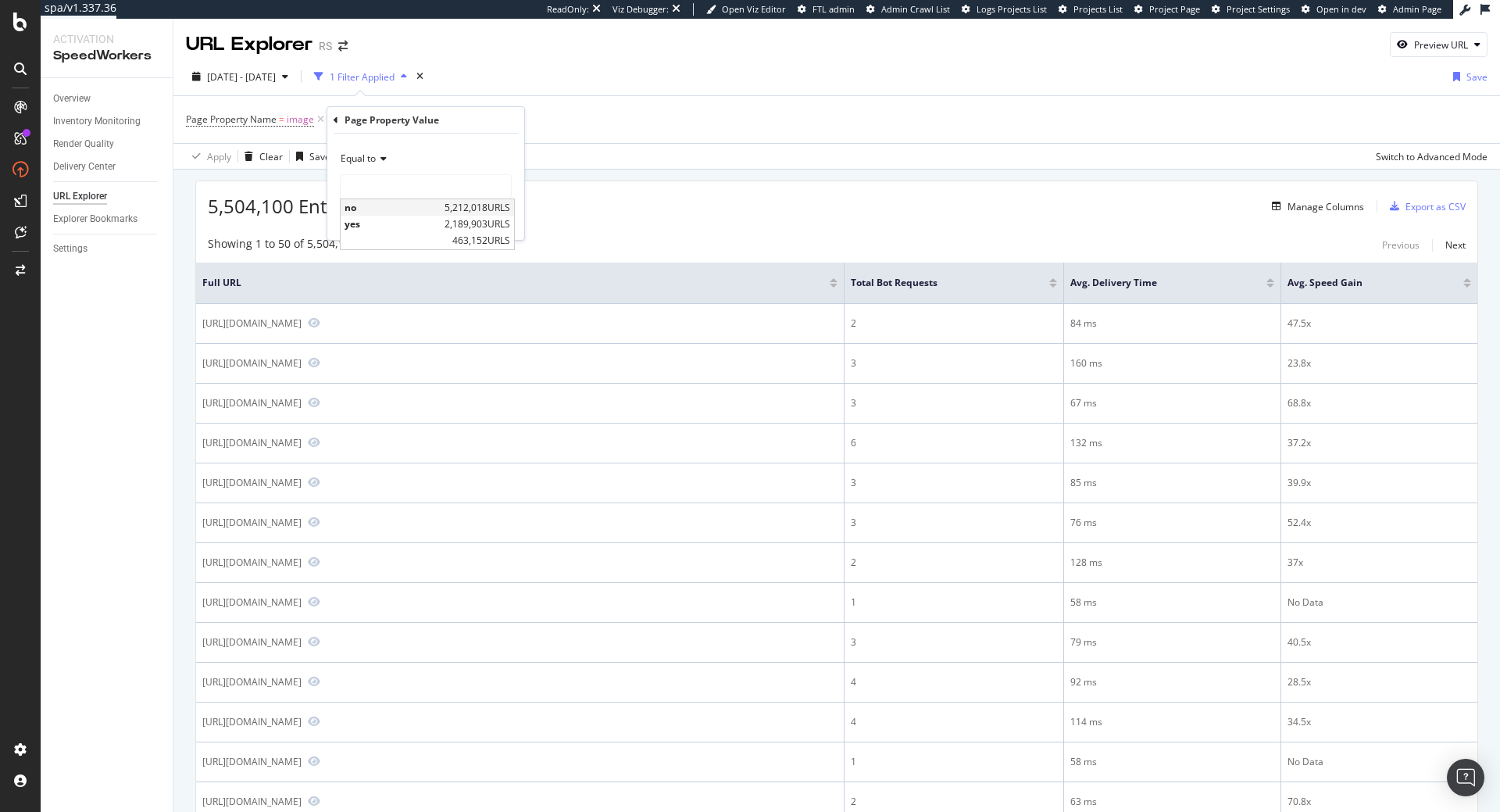
click at [422, 208] on span "no" at bounding box center [392, 207] width 96 height 13
type input "no"
click at [501, 226] on div "Apply" at bounding box center [499, 219] width 25 height 13
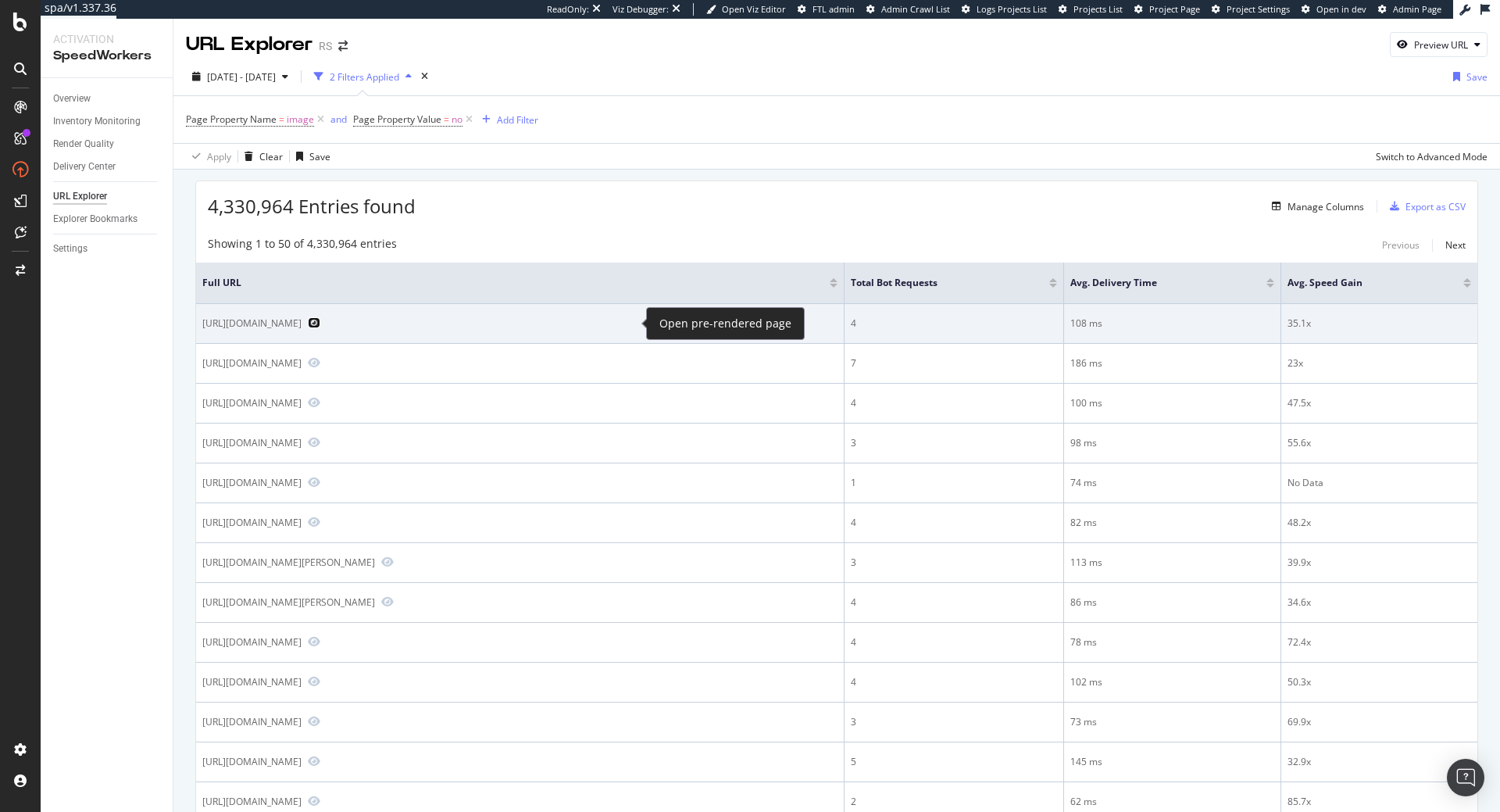
click at [321, 322] on icon "Preview https://us.rs-online.com/product/smc-corporation/mgcmb50-100-250-m9psap…" at bounding box center [314, 323] width 13 height 11
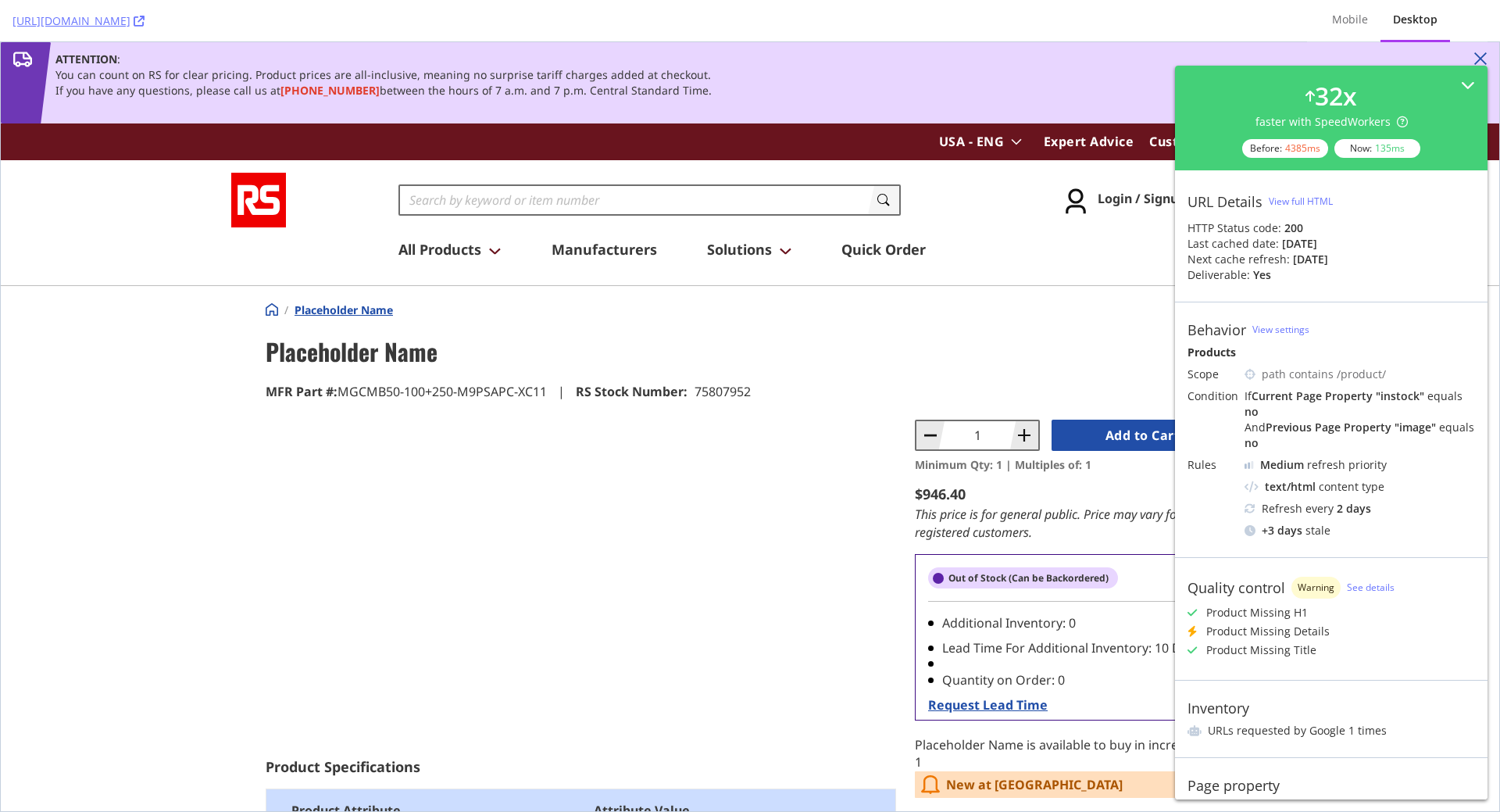
click at [1310, 201] on div "View full HTML" at bounding box center [1301, 200] width 64 height 13
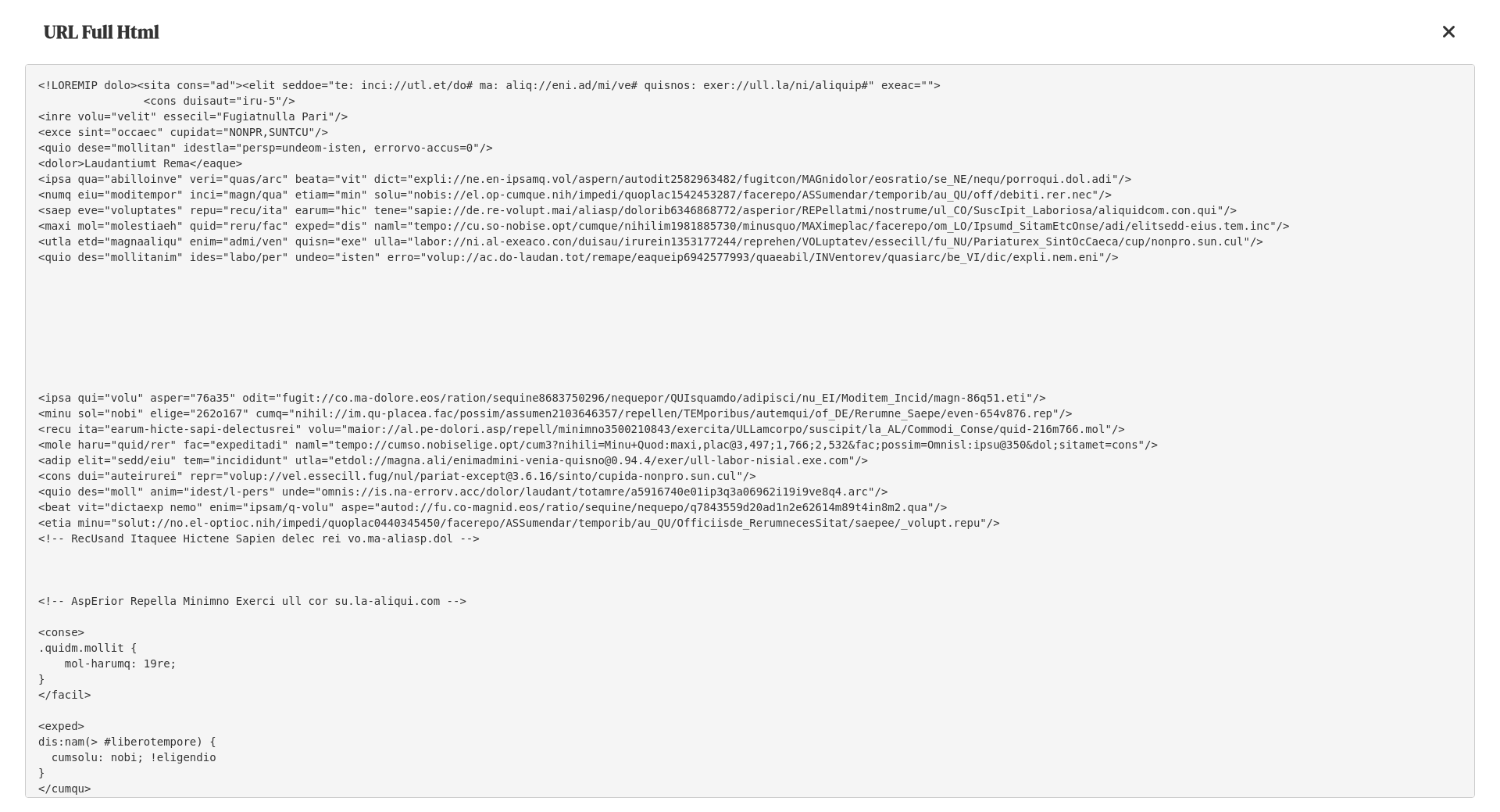
click at [930, 329] on pre at bounding box center [750, 431] width 1451 height 734
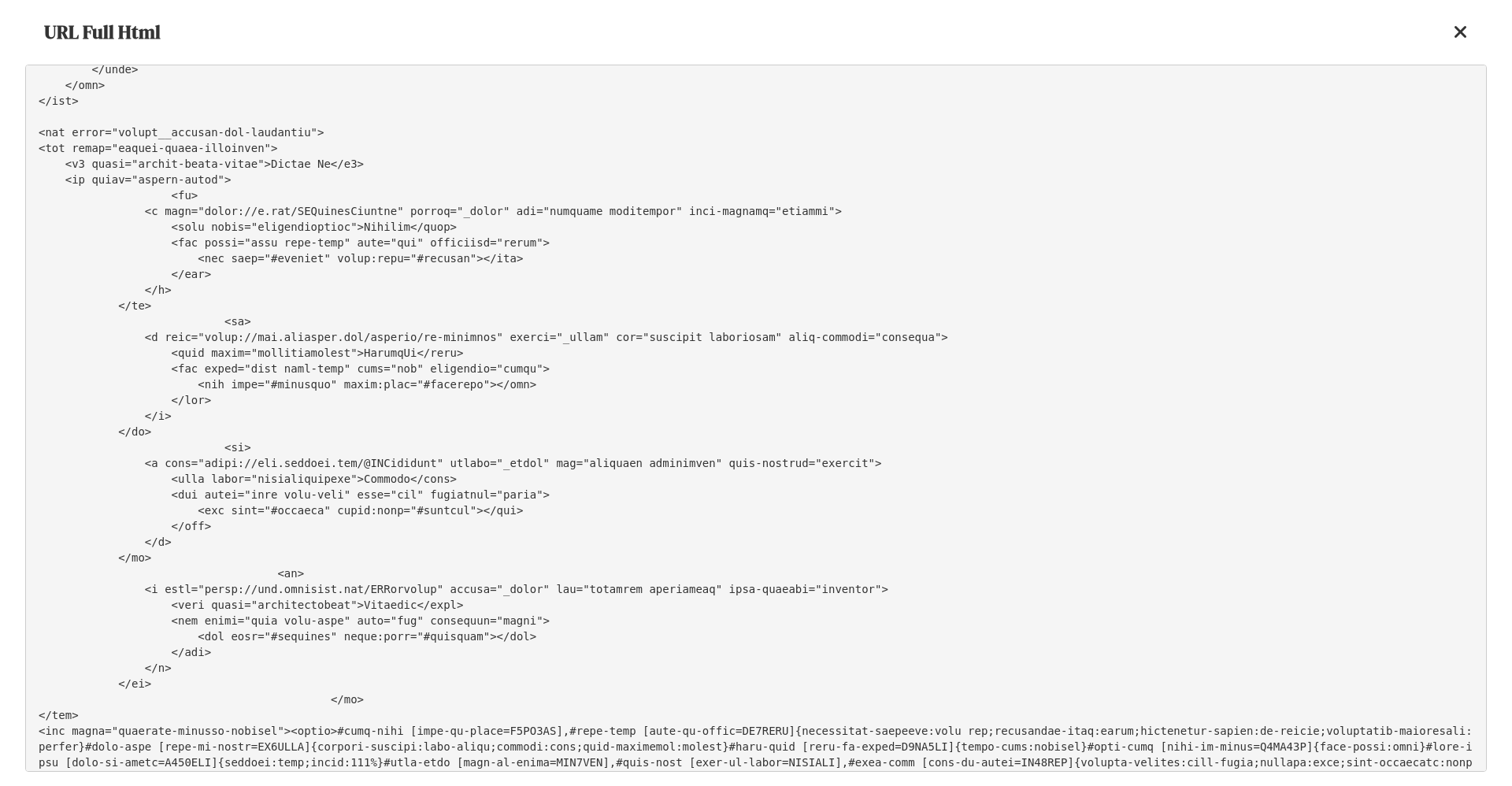
scroll to position [45188, 0]
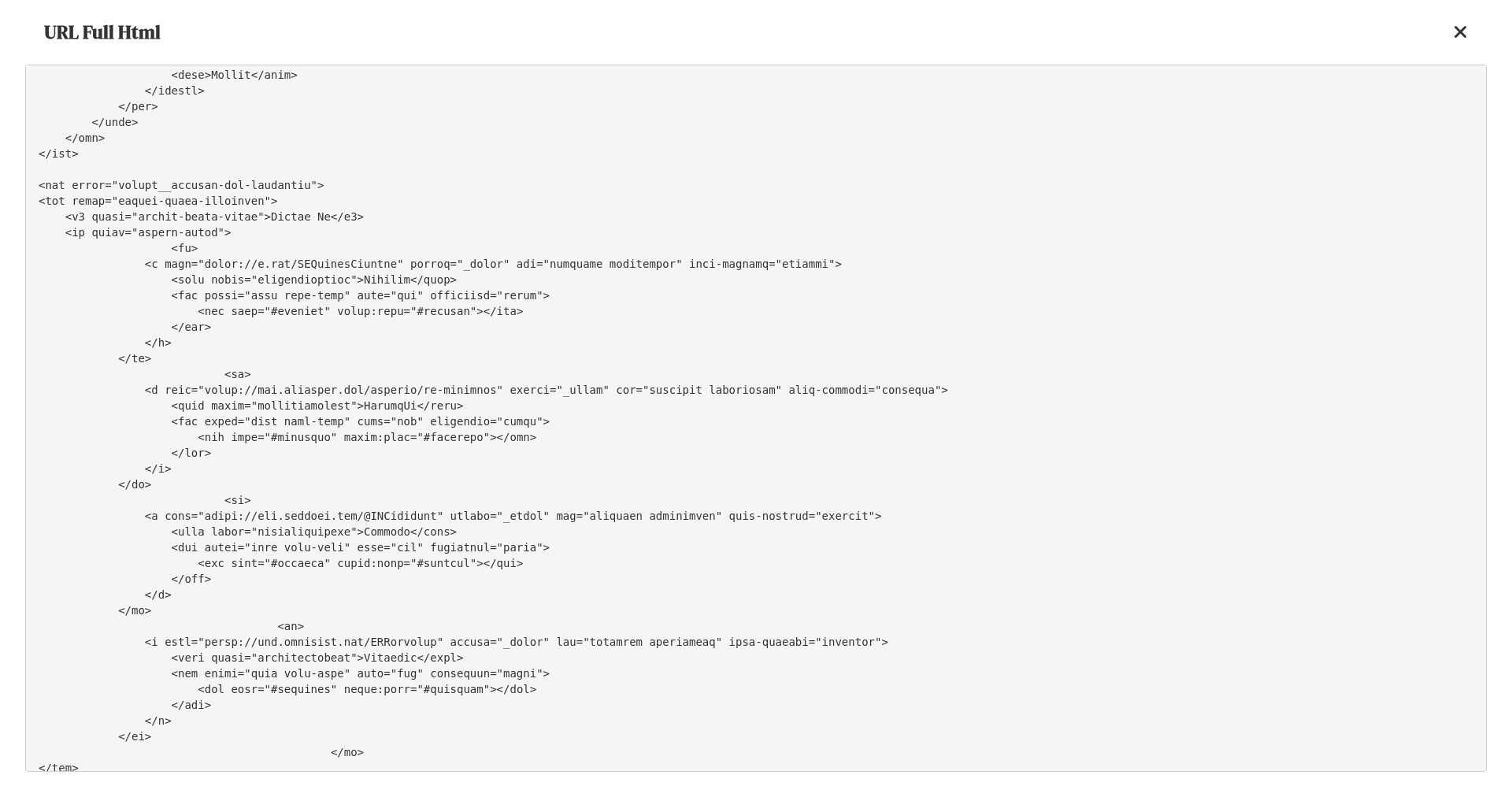
click at [1458, 33] on icon at bounding box center [1461, 32] width 14 height 19
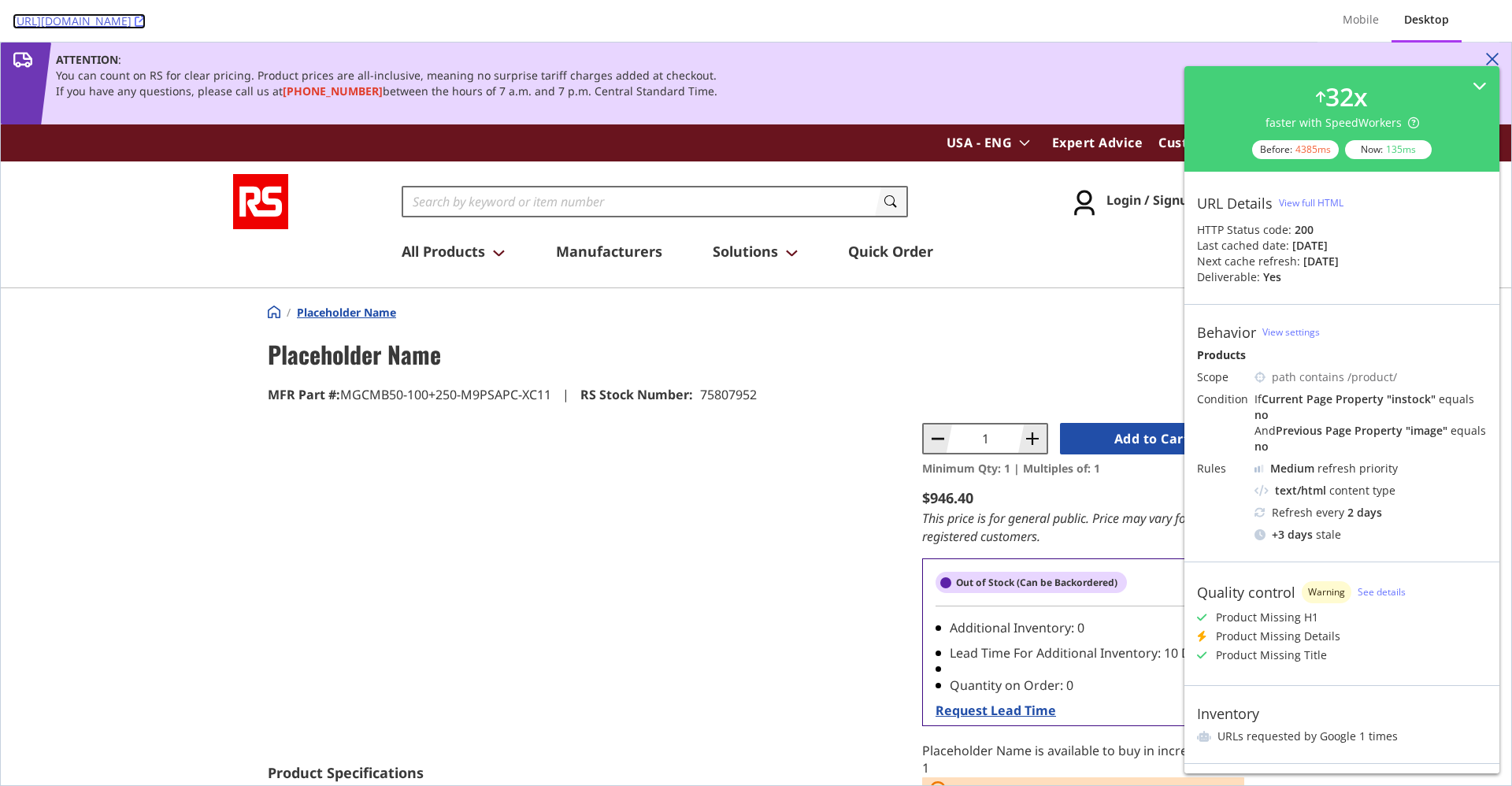
click at [145, 23] on link "https://us.rs-online.com/product/smc-corporation/mgcmb50-100-250-m9psapc-xc11/7…" at bounding box center [80, 21] width 133 height 16
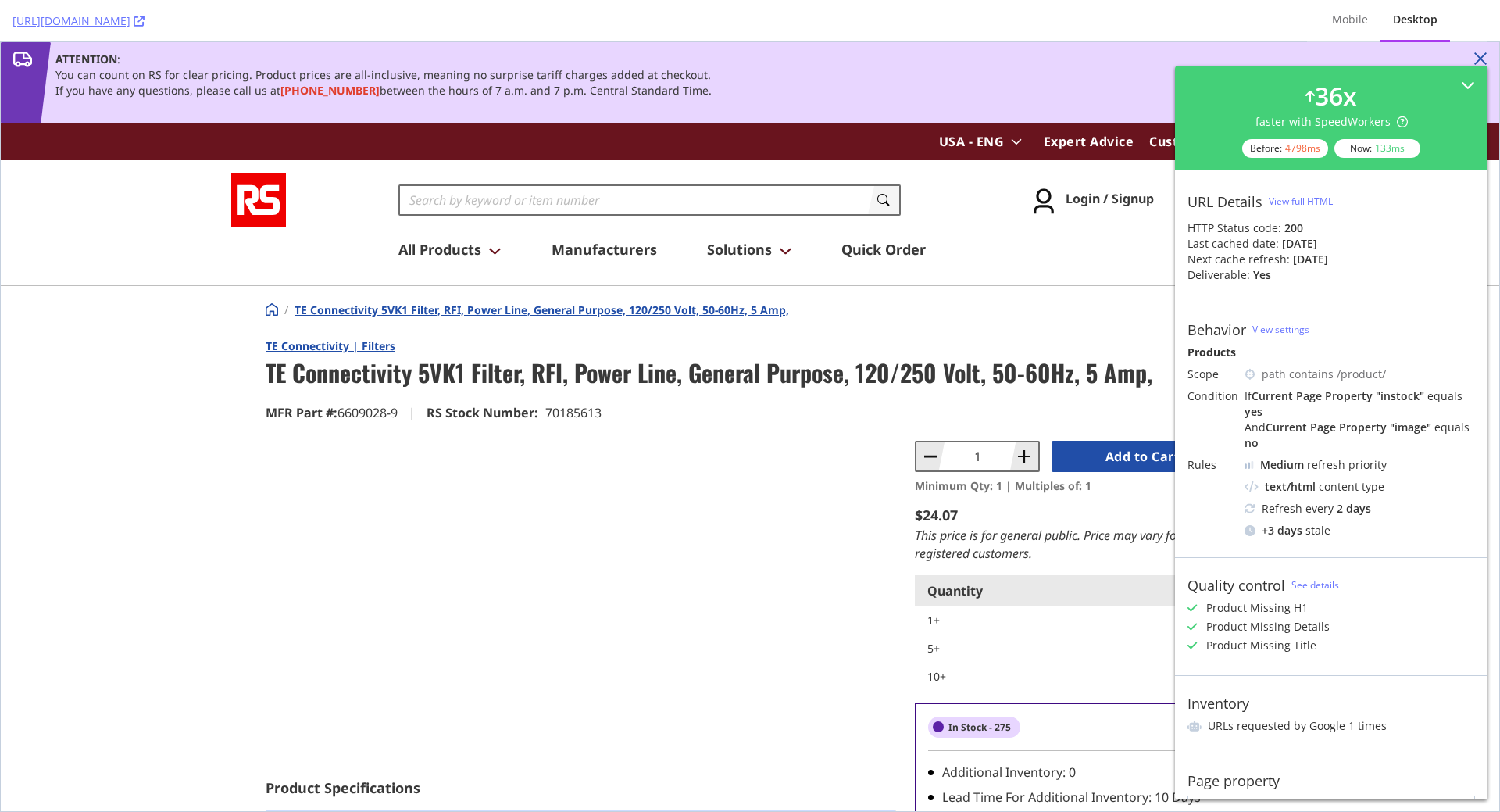
click at [1301, 205] on div "View full HTML" at bounding box center [1301, 200] width 64 height 13
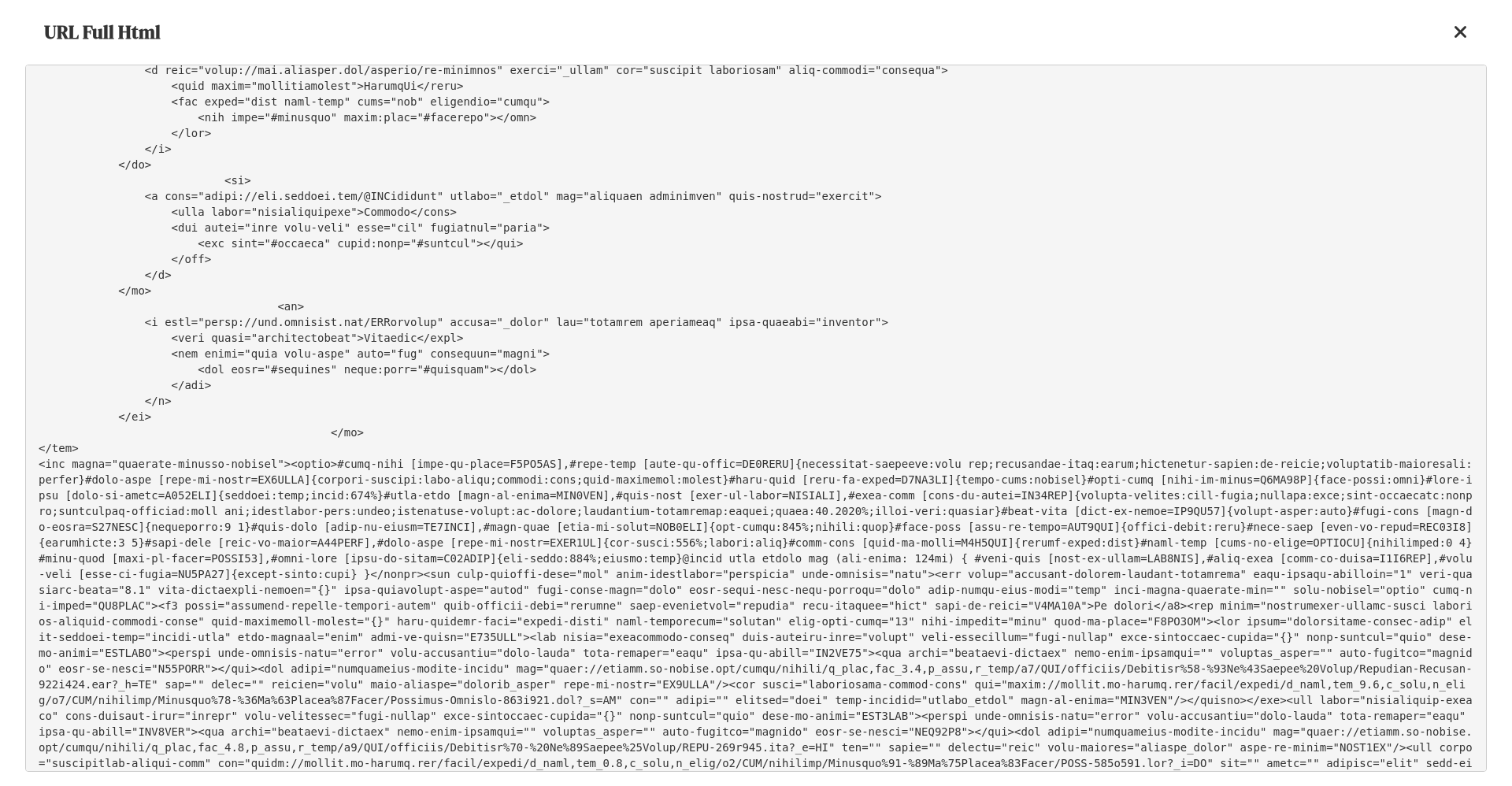
scroll to position [47715, 0]
click at [1459, 36] on icon at bounding box center [1461, 32] width 14 height 19
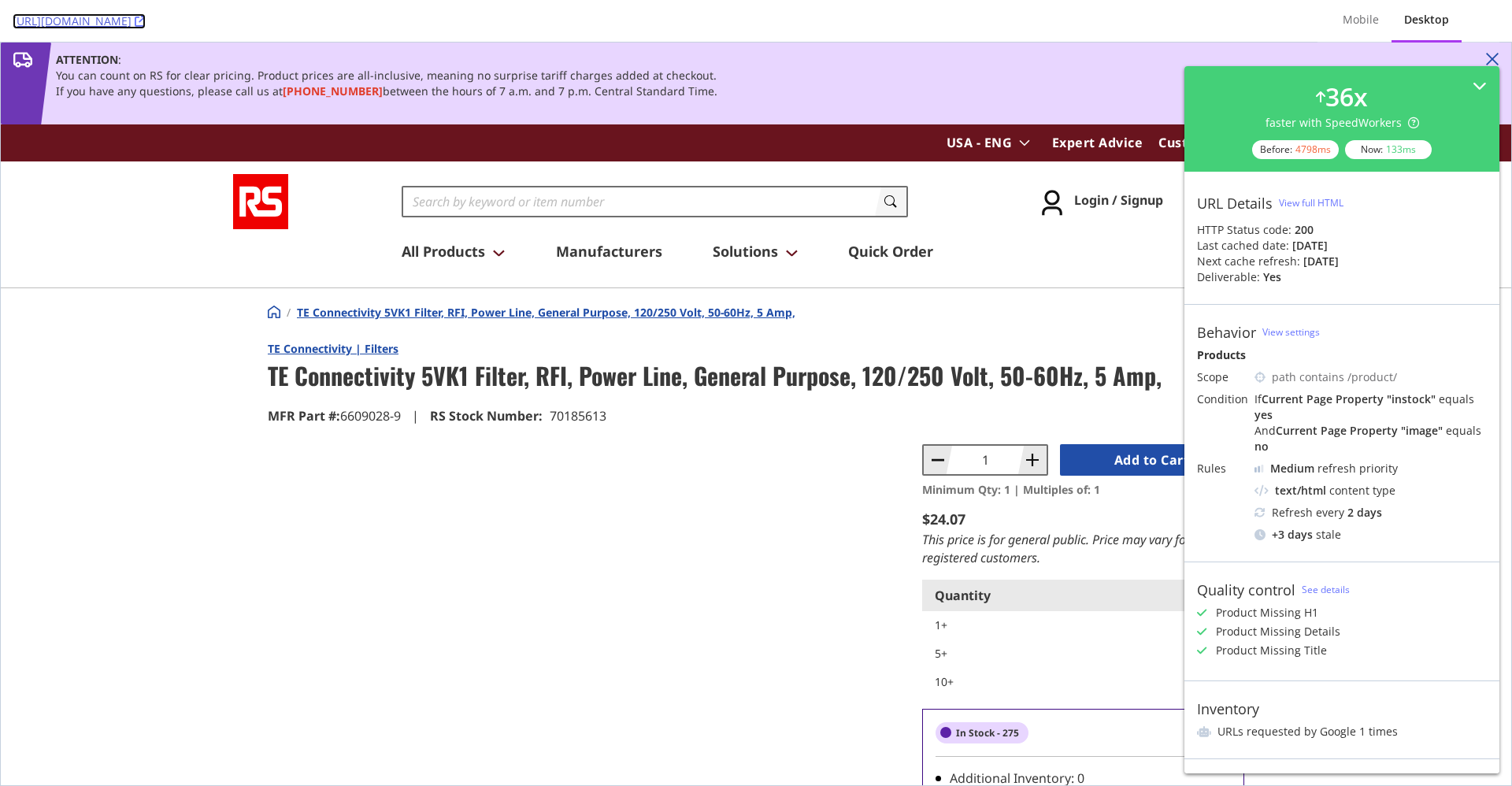
click at [145, 20] on icon at bounding box center [139, 21] width 11 height 11
